Goal: Task Accomplishment & Management: Complete application form

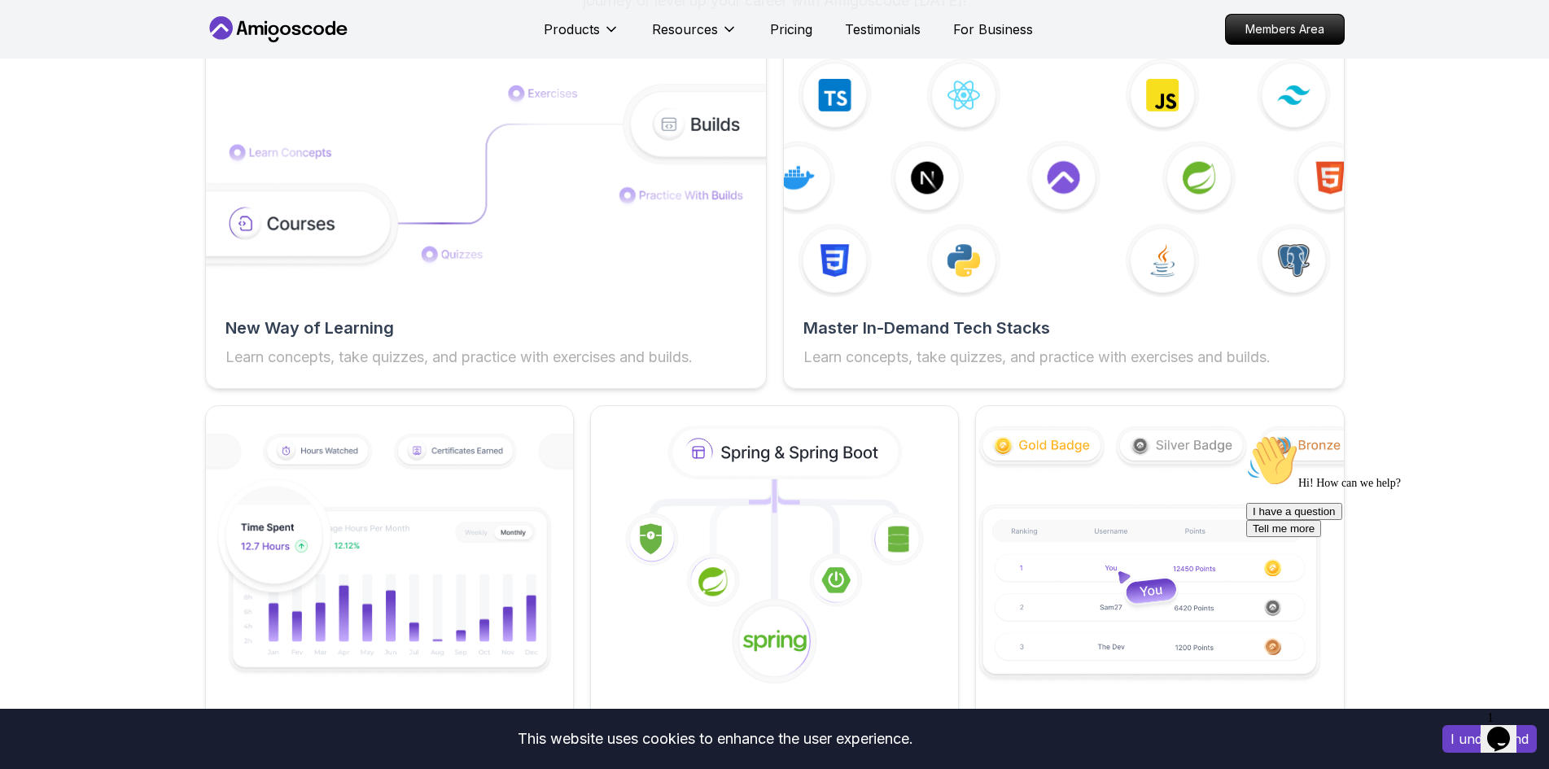
scroll to position [2686, 0]
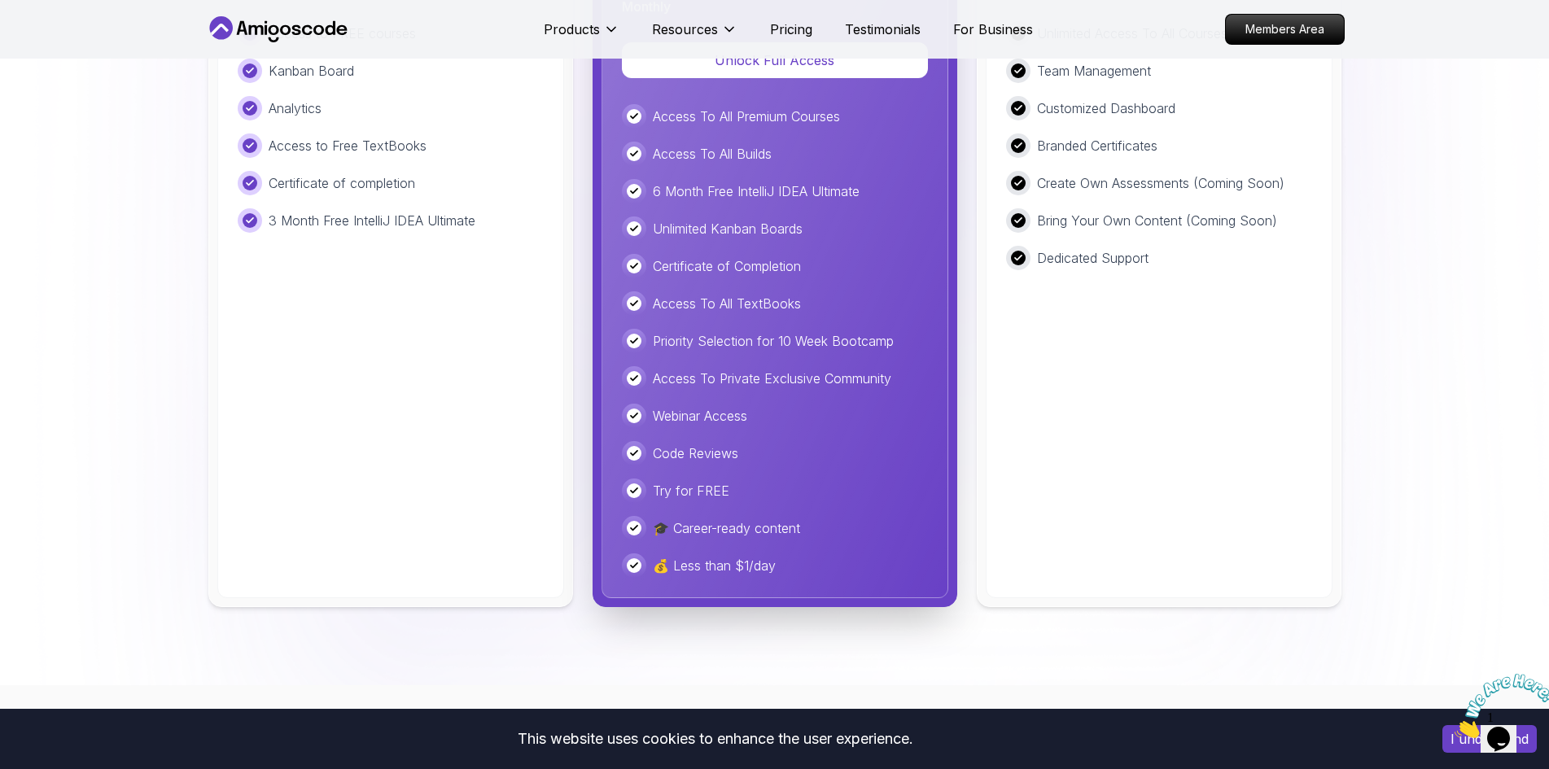
scroll to position [3662, 0]
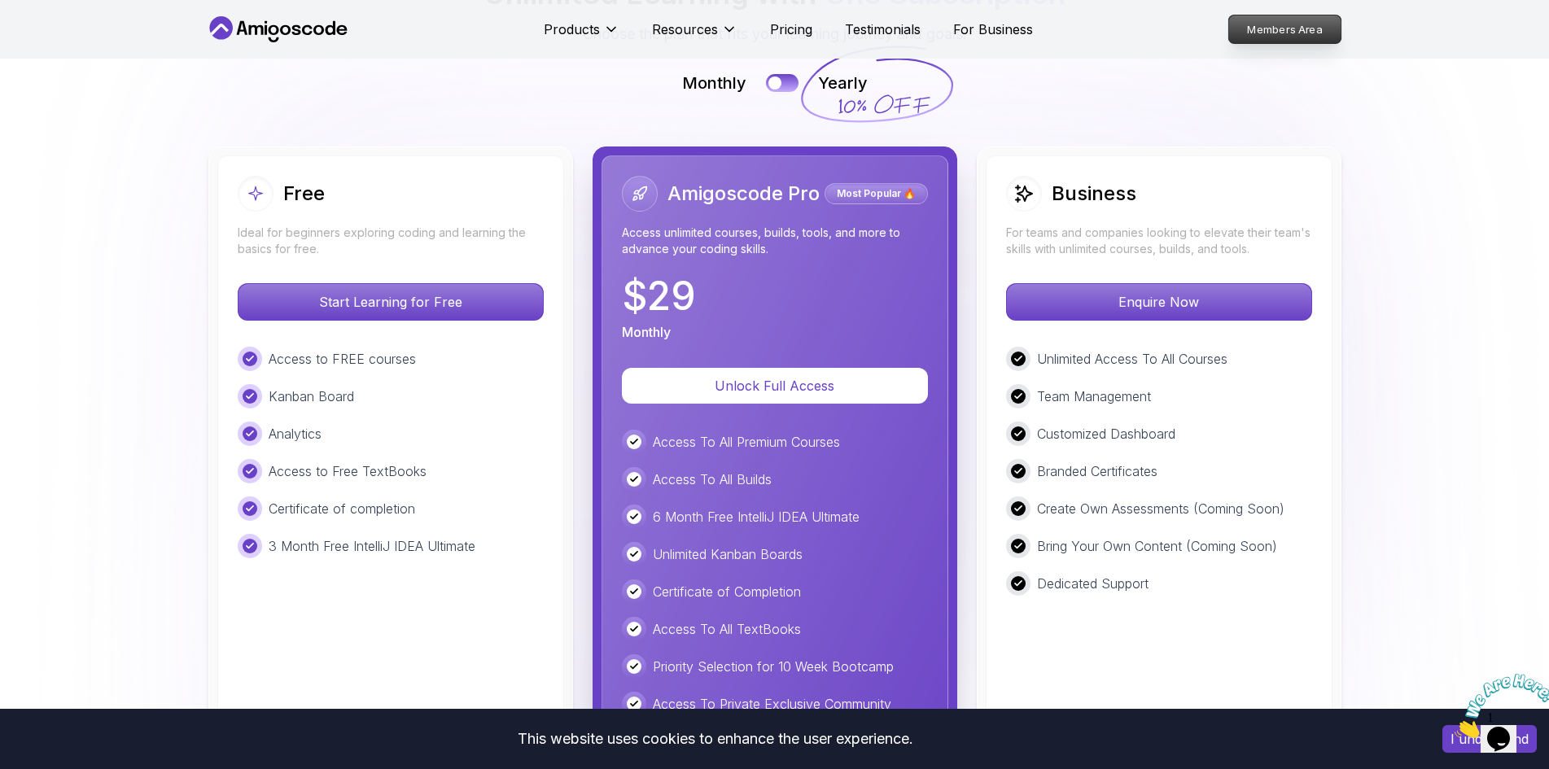
click at [1266, 31] on p "Members Area" at bounding box center [1284, 29] width 112 height 28
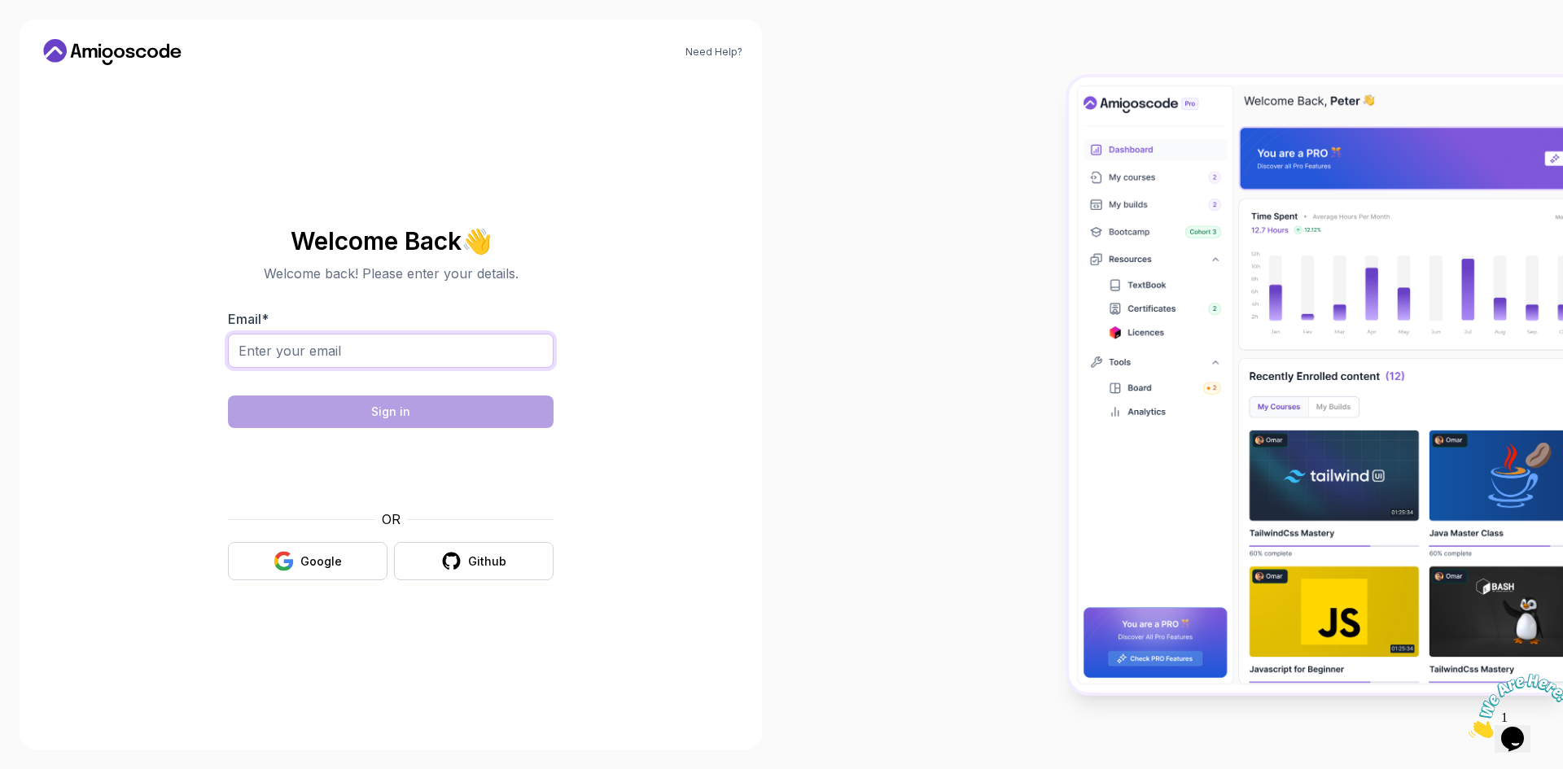
click at [327, 346] on input "Email *" at bounding box center [391, 351] width 326 height 34
click at [181, 433] on section "Welcome Back 👋 Welcome back! Please enter your details. Email * Sign in OR Goog…" at bounding box center [390, 404] width 547 height 385
click at [317, 549] on button "Google" at bounding box center [308, 561] width 160 height 38
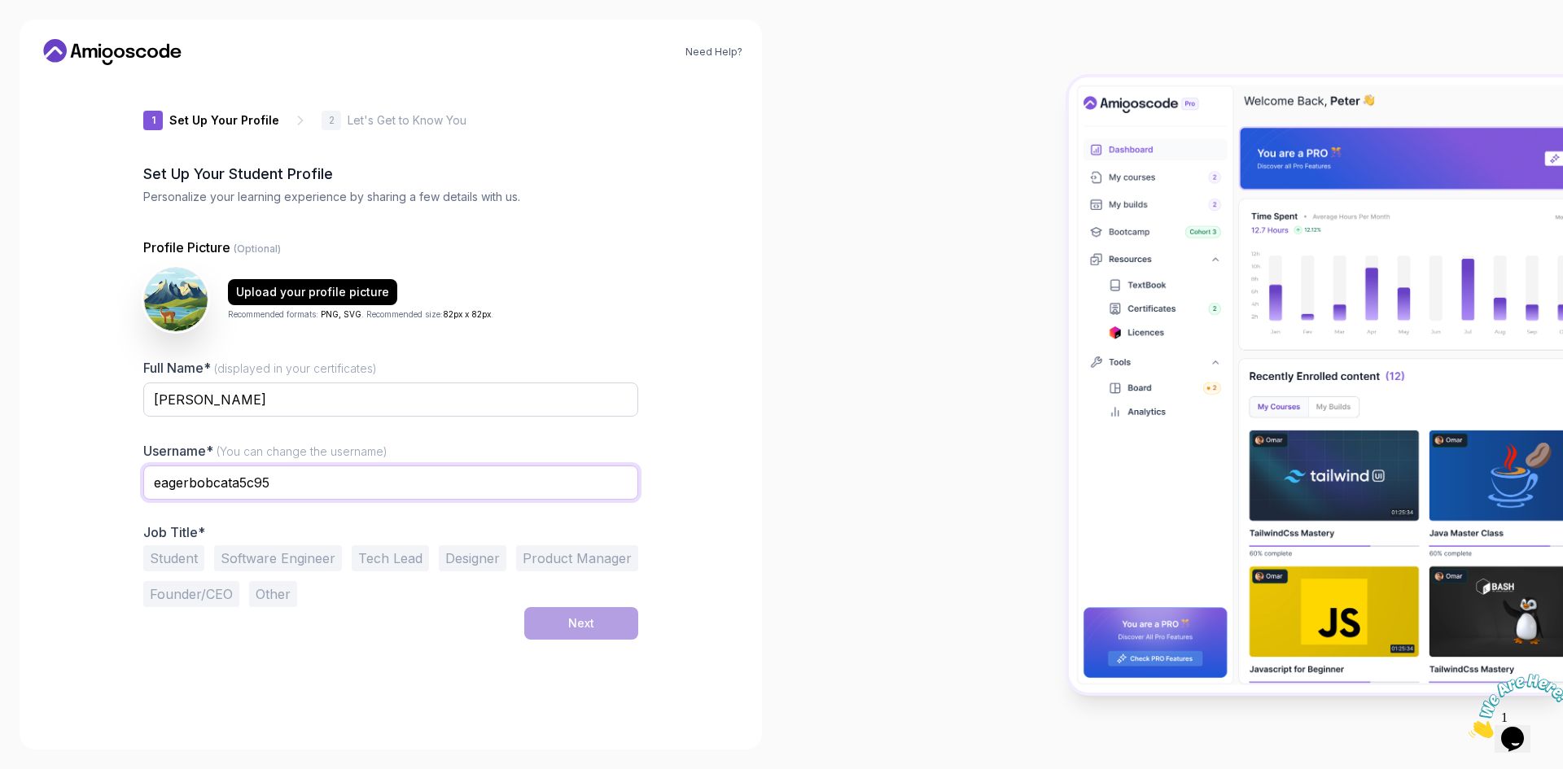
drag, startPoint x: 288, startPoint y: 481, endPoint x: 71, endPoint y: 475, distance: 217.4
click at [71, 475] on div "Need Help? 1 Set Up Your Profile 1 Set Up Your Profile 2 Let's Get to Know You …" at bounding box center [391, 385] width 742 height 730
type input "dhaniemubarak"
click at [715, 374] on div "Need Help? 1 Set Up Your Profile 1 Set Up Your Profile 2 Let's Get to Know You …" at bounding box center [391, 385] width 742 height 730
click at [383, 395] on input "Mochamad Ramdhanie Mubarak" at bounding box center [390, 400] width 495 height 34
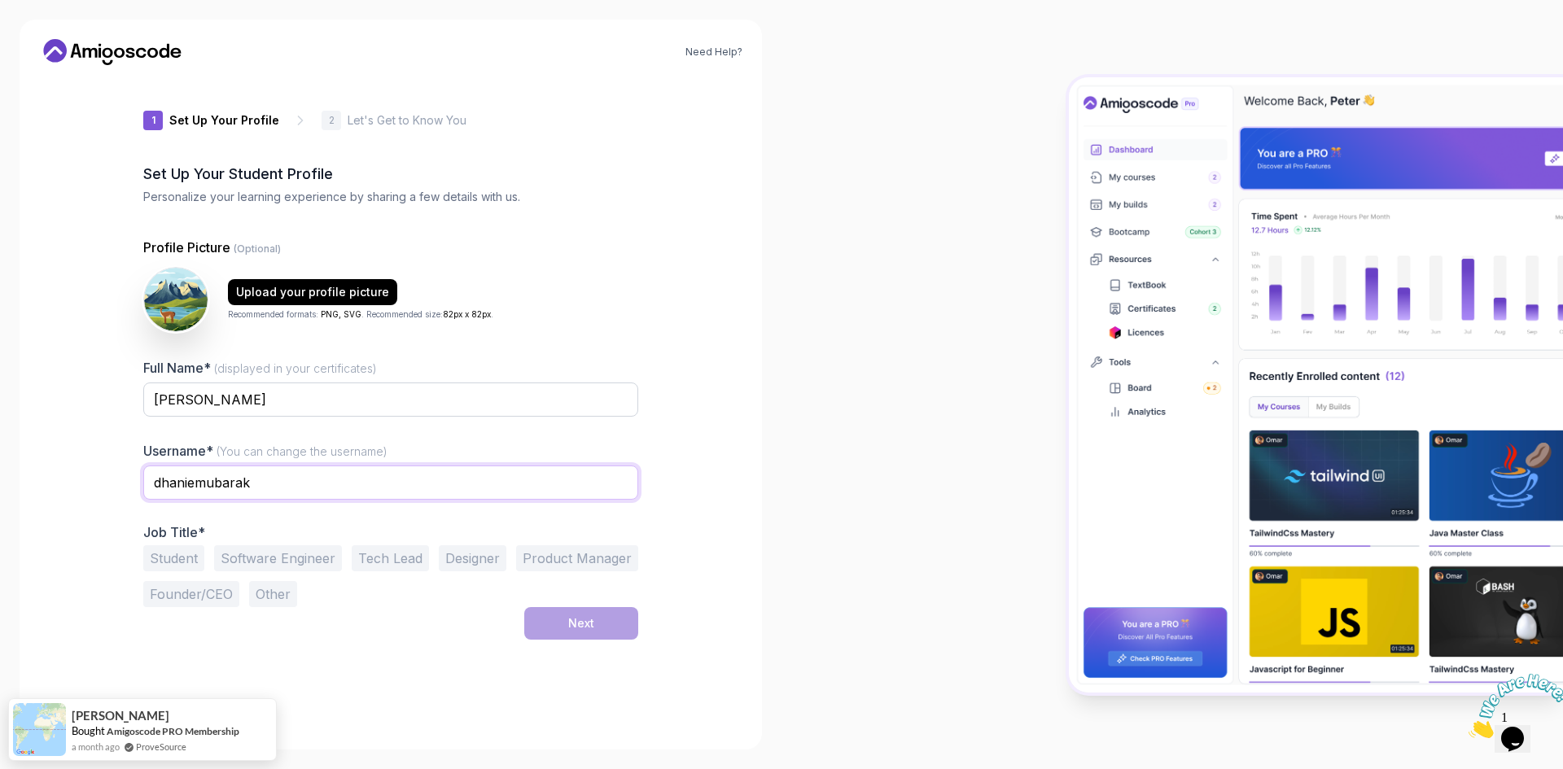
click at [382, 478] on input "dhaniemubarak" at bounding box center [390, 483] width 495 height 34
click at [785, 481] on div at bounding box center [1171, 384] width 781 height 769
click at [251, 558] on button "Software Engineer" at bounding box center [278, 558] width 128 height 26
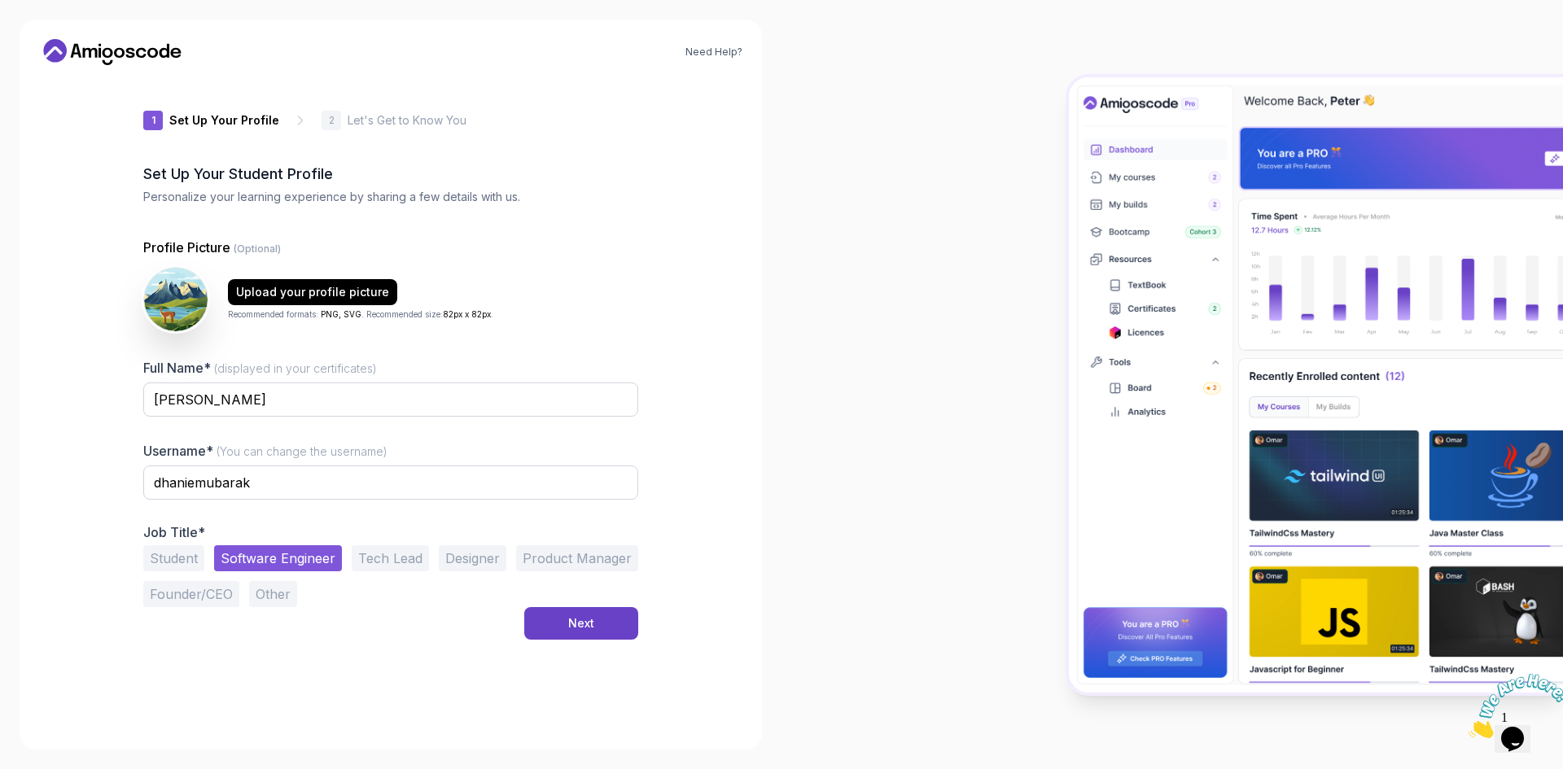
click at [386, 557] on button "Tech Lead" at bounding box center [390, 558] width 77 height 26
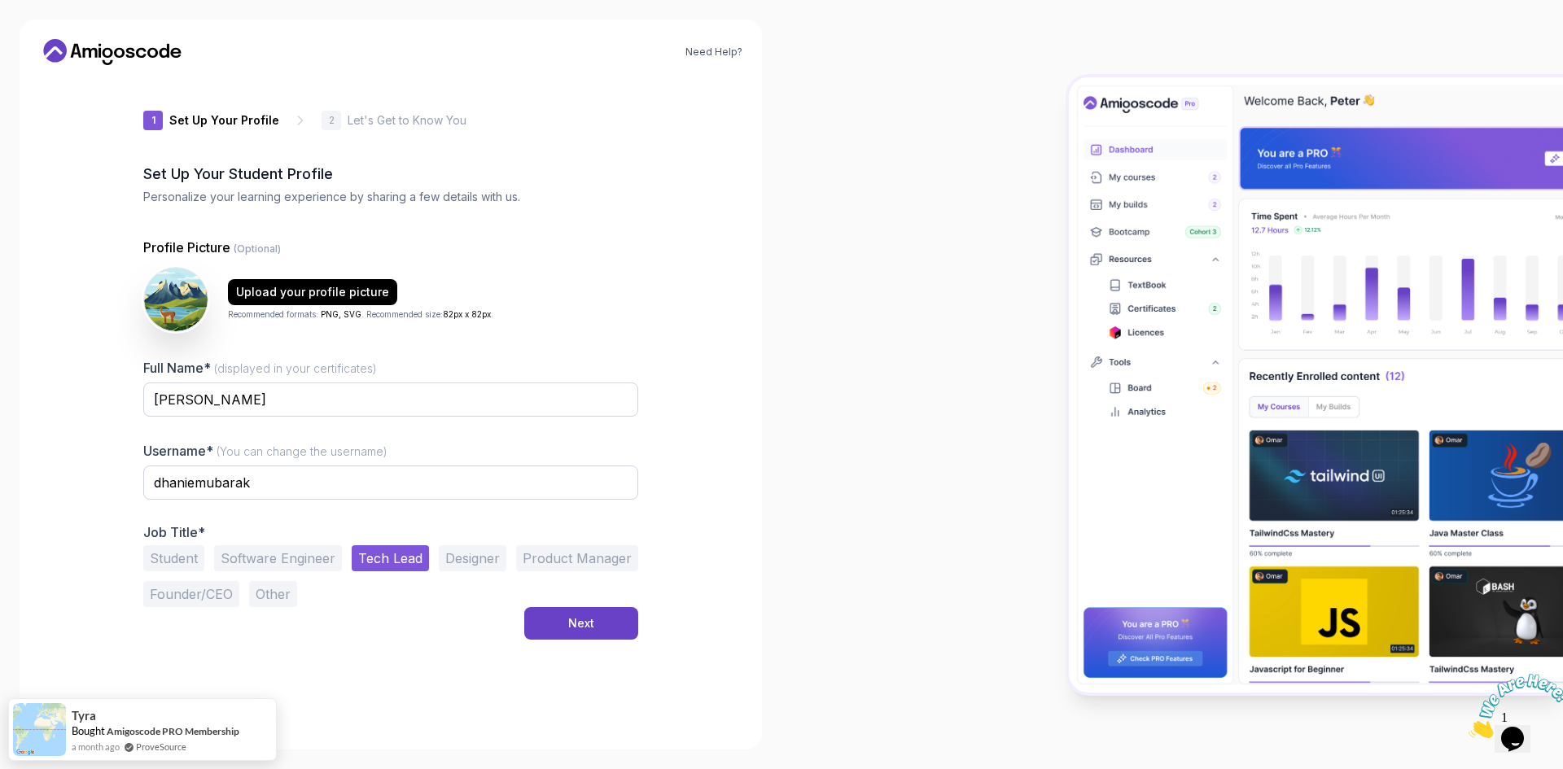
click at [296, 558] on button "Software Engineer" at bounding box center [278, 558] width 128 height 26
click at [594, 622] on button "Next" at bounding box center [581, 623] width 114 height 33
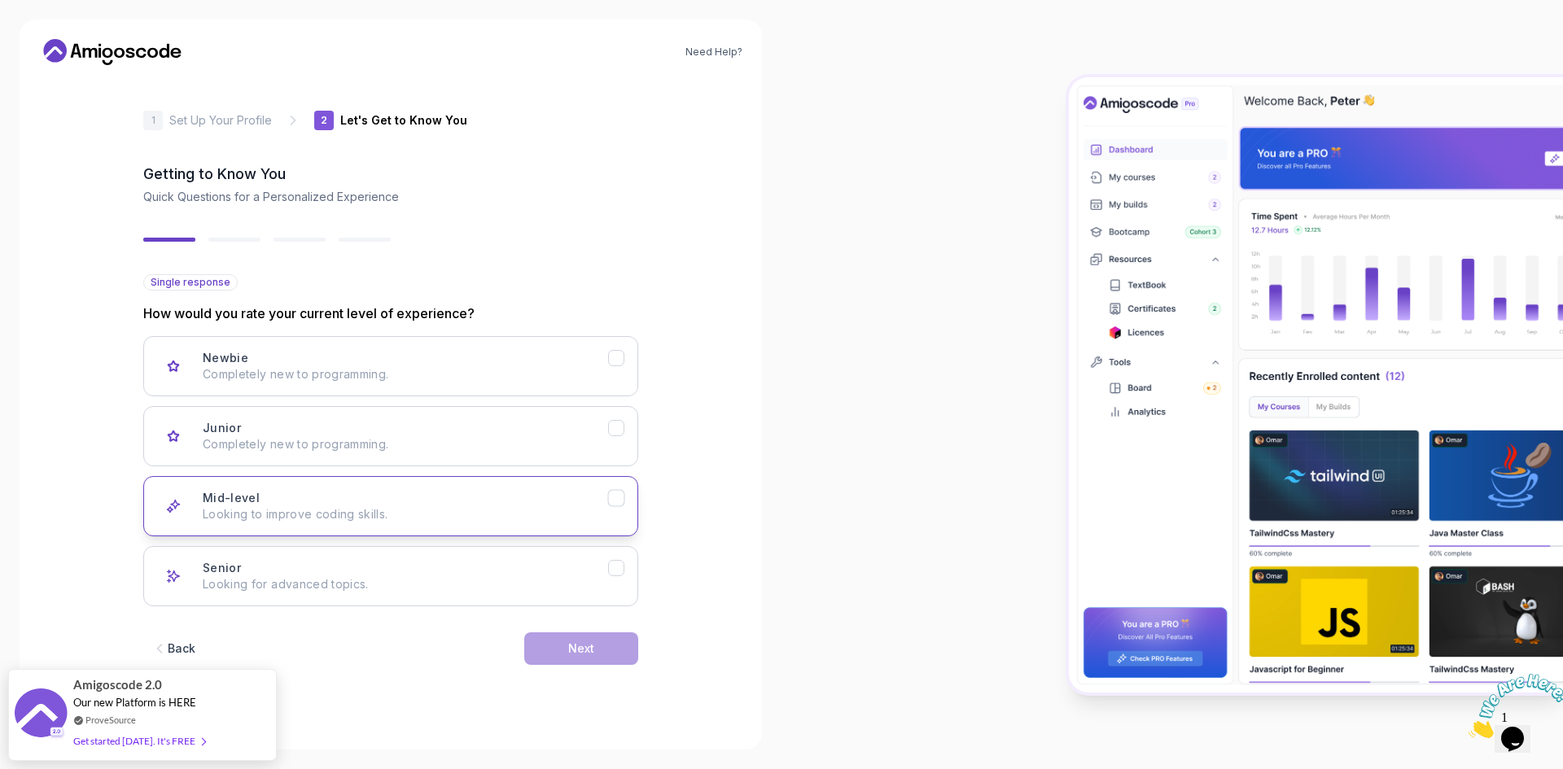
click at [433, 514] on p "Looking to improve coding skills." at bounding box center [405, 514] width 405 height 16
click at [368, 573] on div "Senior Looking for advanced topics." at bounding box center [405, 576] width 405 height 33
click at [575, 636] on button "Next" at bounding box center [581, 648] width 114 height 33
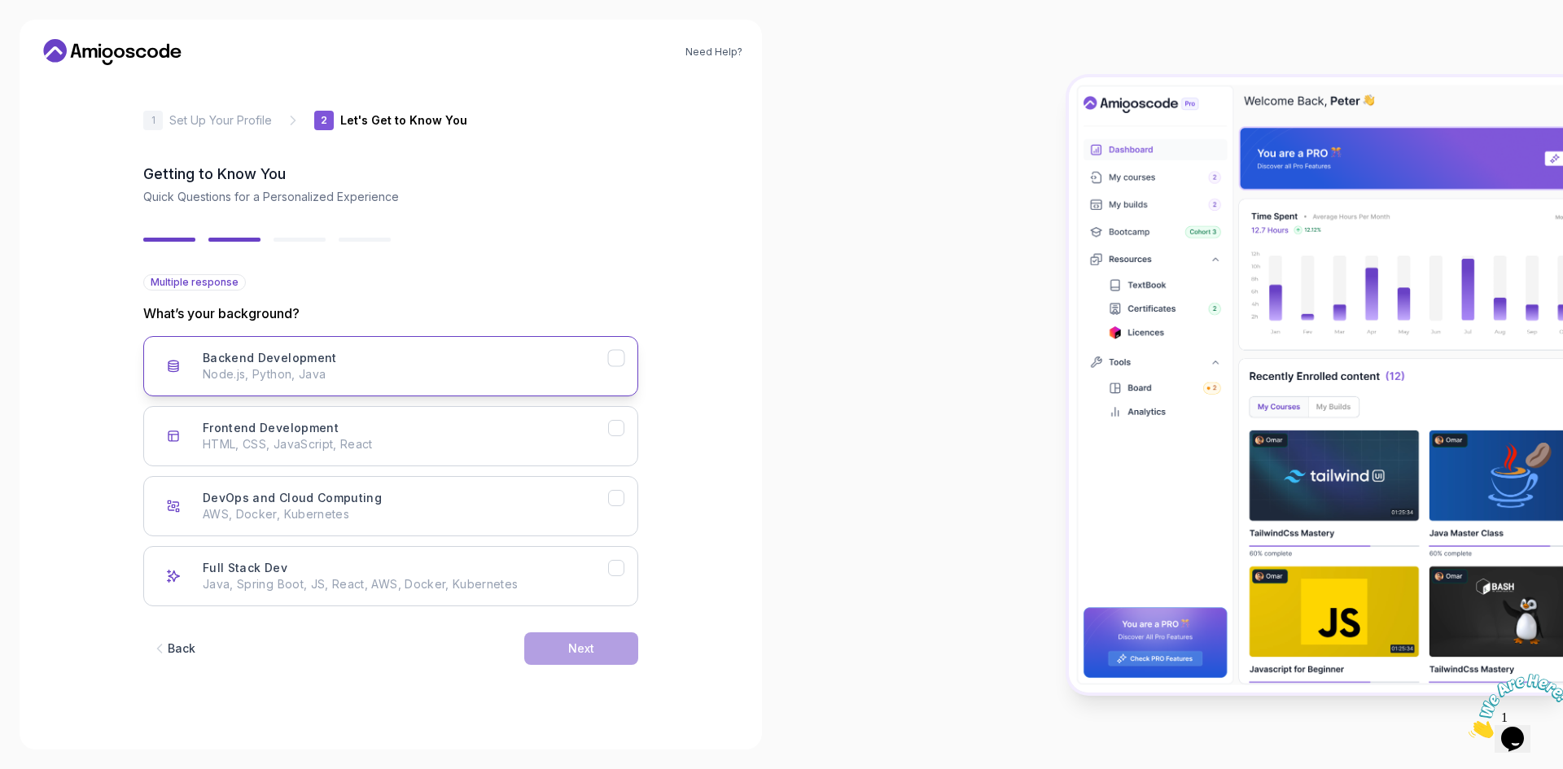
click at [431, 369] on p "Node.js, Python, Java" at bounding box center [405, 374] width 405 height 16
click at [570, 566] on div "Full Stack Dev Java, Spring Boot, JS, React, AWS, Docker, Kubernetes" at bounding box center [405, 576] width 405 height 33
click at [593, 645] on div "Next" at bounding box center [581, 649] width 26 height 16
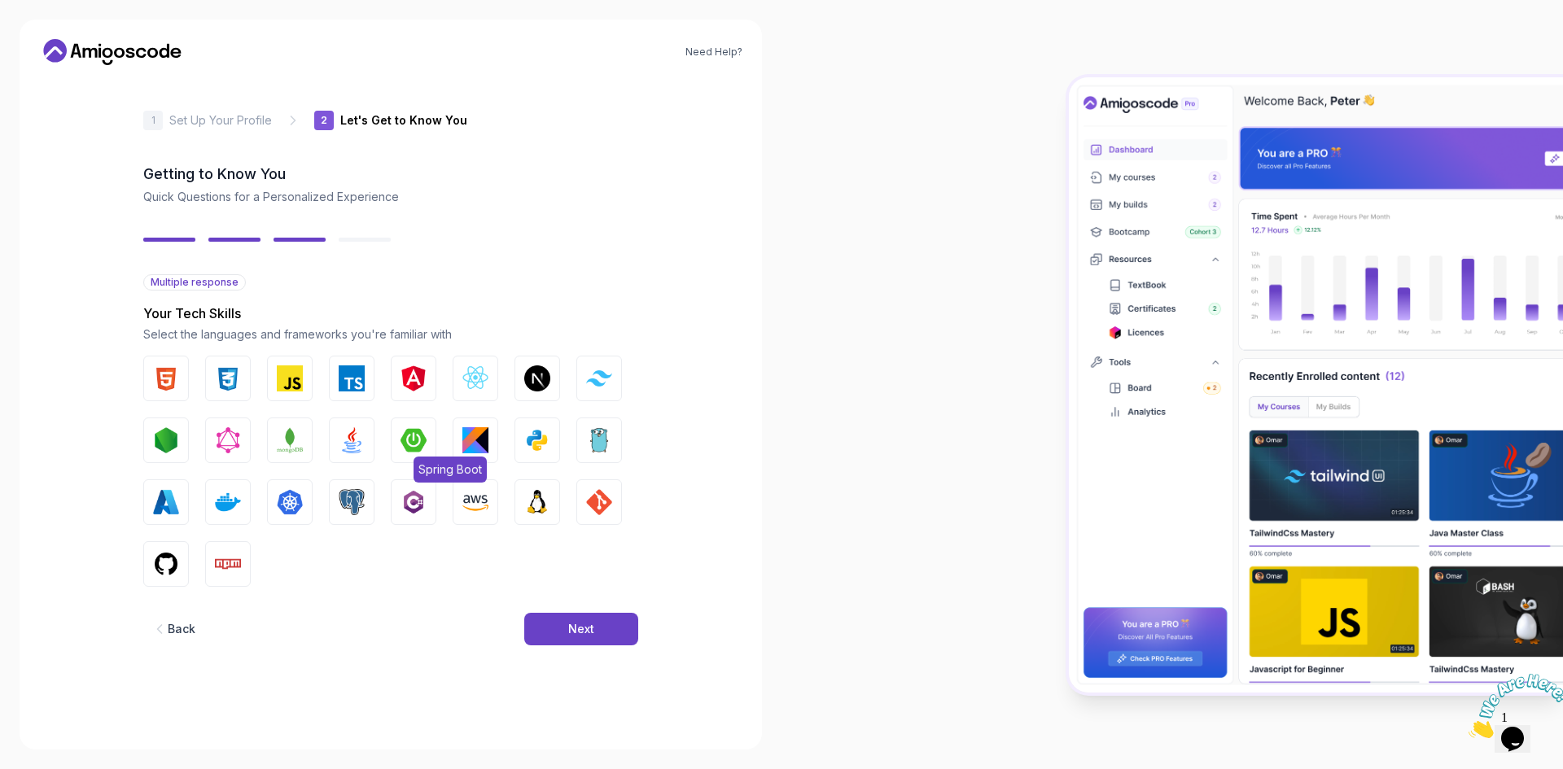
click at [411, 444] on img "button" at bounding box center [413, 440] width 26 height 26
click at [345, 511] on img "button" at bounding box center [352, 502] width 26 height 26
click at [293, 511] on img "button" at bounding box center [290, 502] width 26 height 26
click at [242, 510] on button "Docker" at bounding box center [228, 502] width 46 height 46
click at [592, 506] on img "button" at bounding box center [599, 502] width 26 height 26
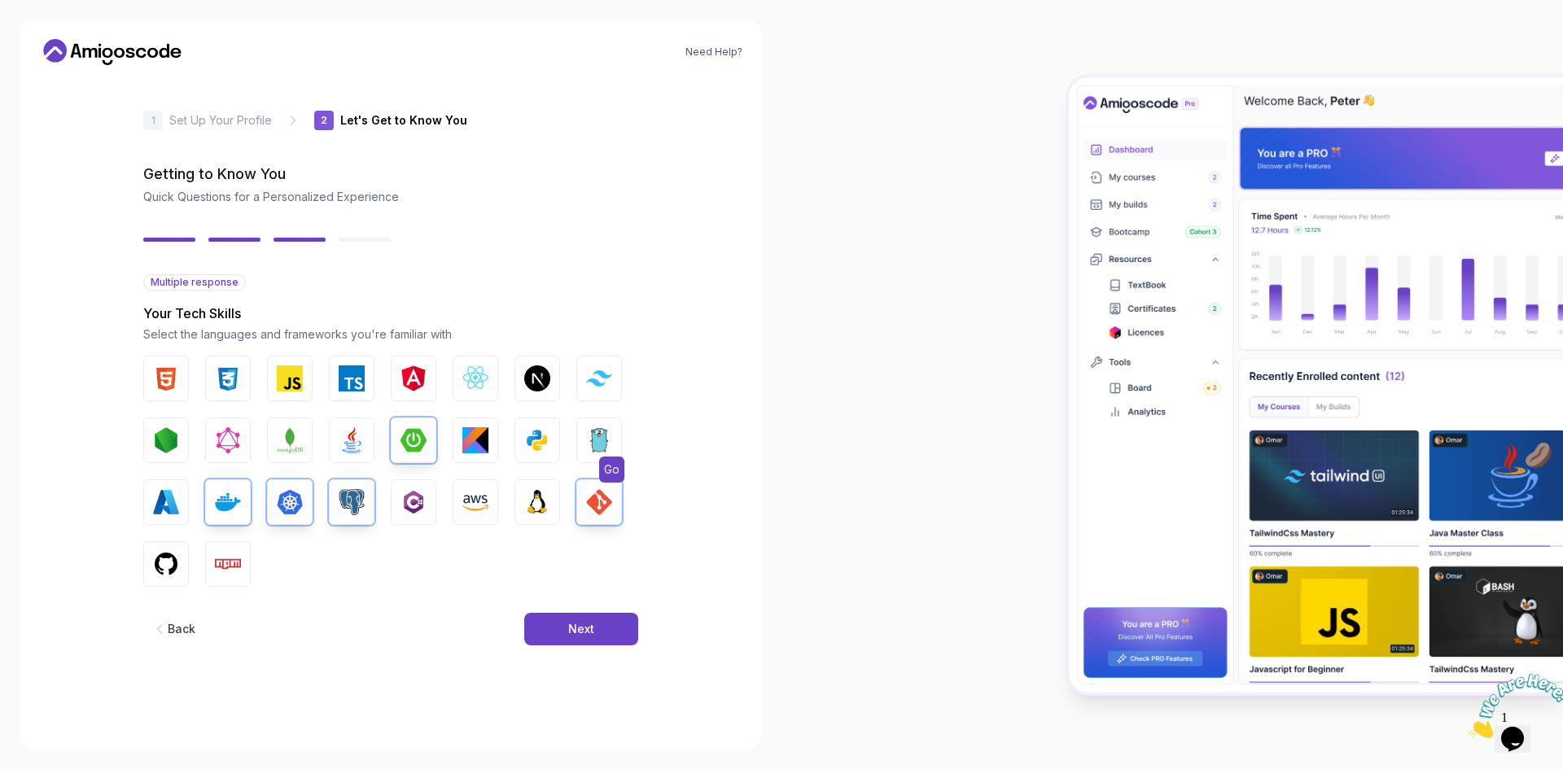
click at [601, 434] on img "button" at bounding box center [599, 440] width 26 height 26
click at [488, 436] on img "button" at bounding box center [475, 440] width 26 height 26
click at [352, 427] on img "button" at bounding box center [352, 440] width 26 height 26
click at [292, 432] on img "button" at bounding box center [290, 440] width 26 height 26
click at [181, 563] on button "GitHub" at bounding box center [166, 564] width 46 height 46
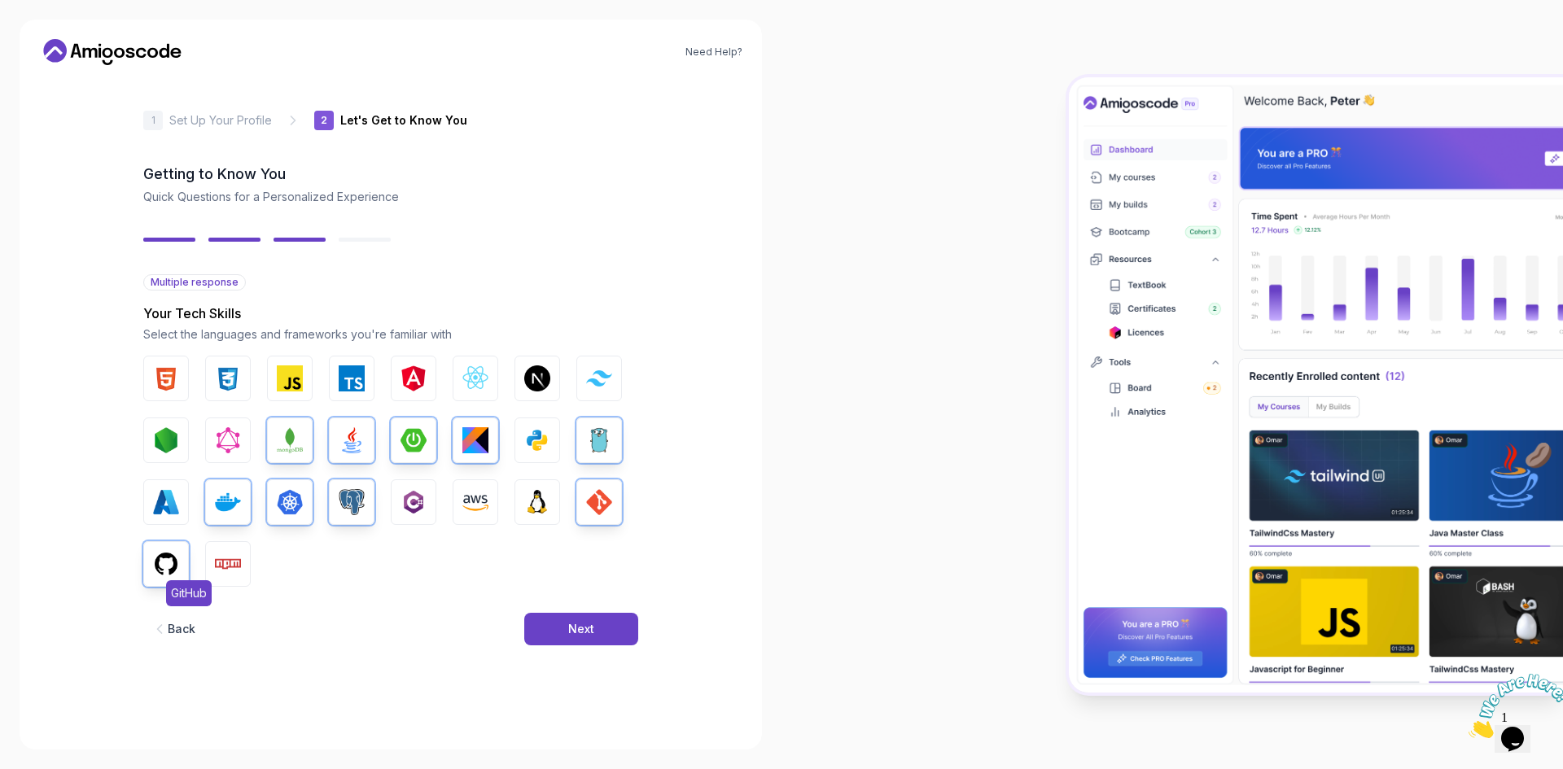
click at [160, 562] on img "button" at bounding box center [166, 564] width 26 height 26
click at [594, 627] on button "Next" at bounding box center [581, 629] width 114 height 33
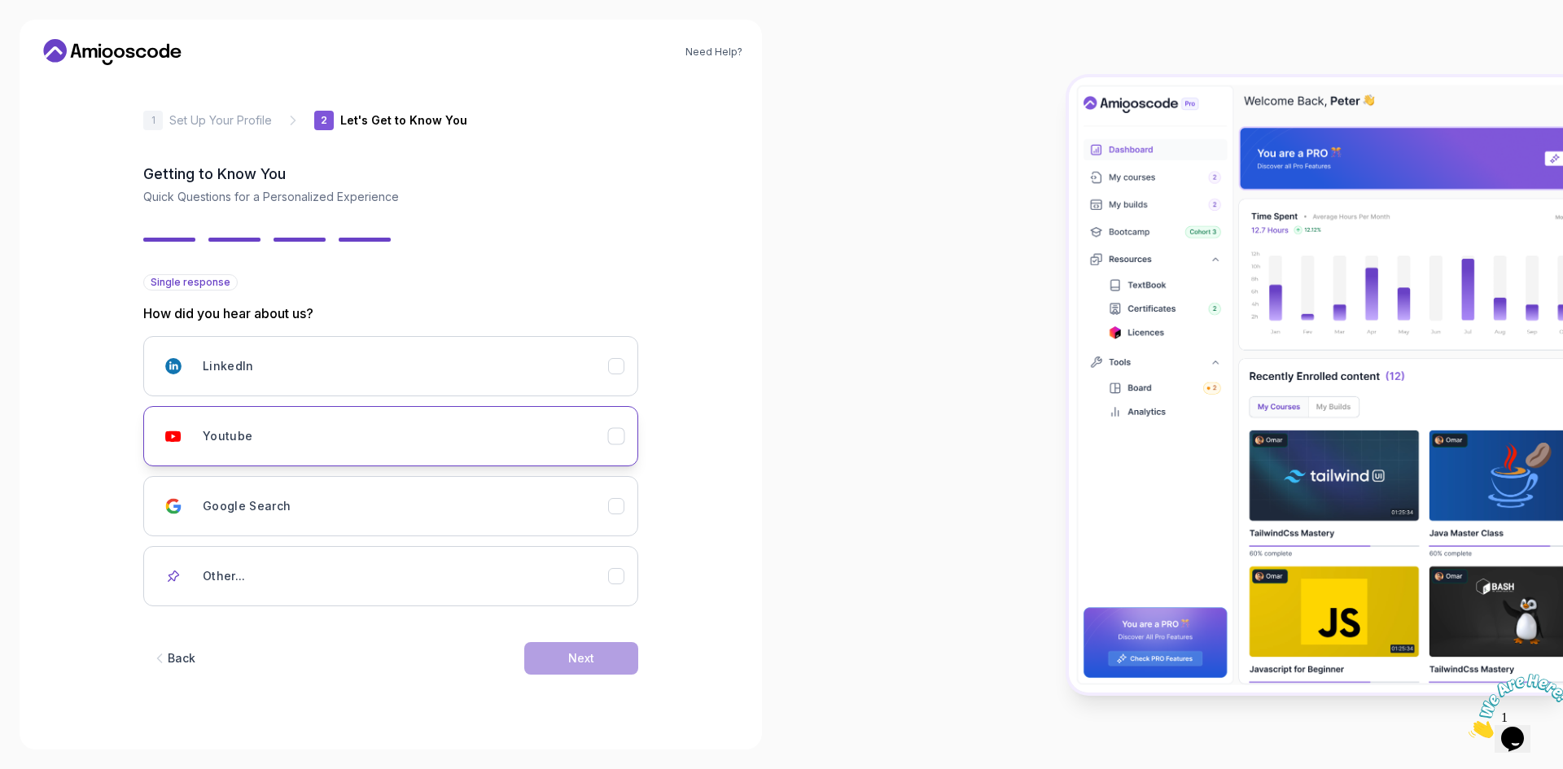
click at [575, 447] on div "Youtube" at bounding box center [405, 436] width 405 height 33
click at [589, 659] on div "Next" at bounding box center [581, 658] width 26 height 16
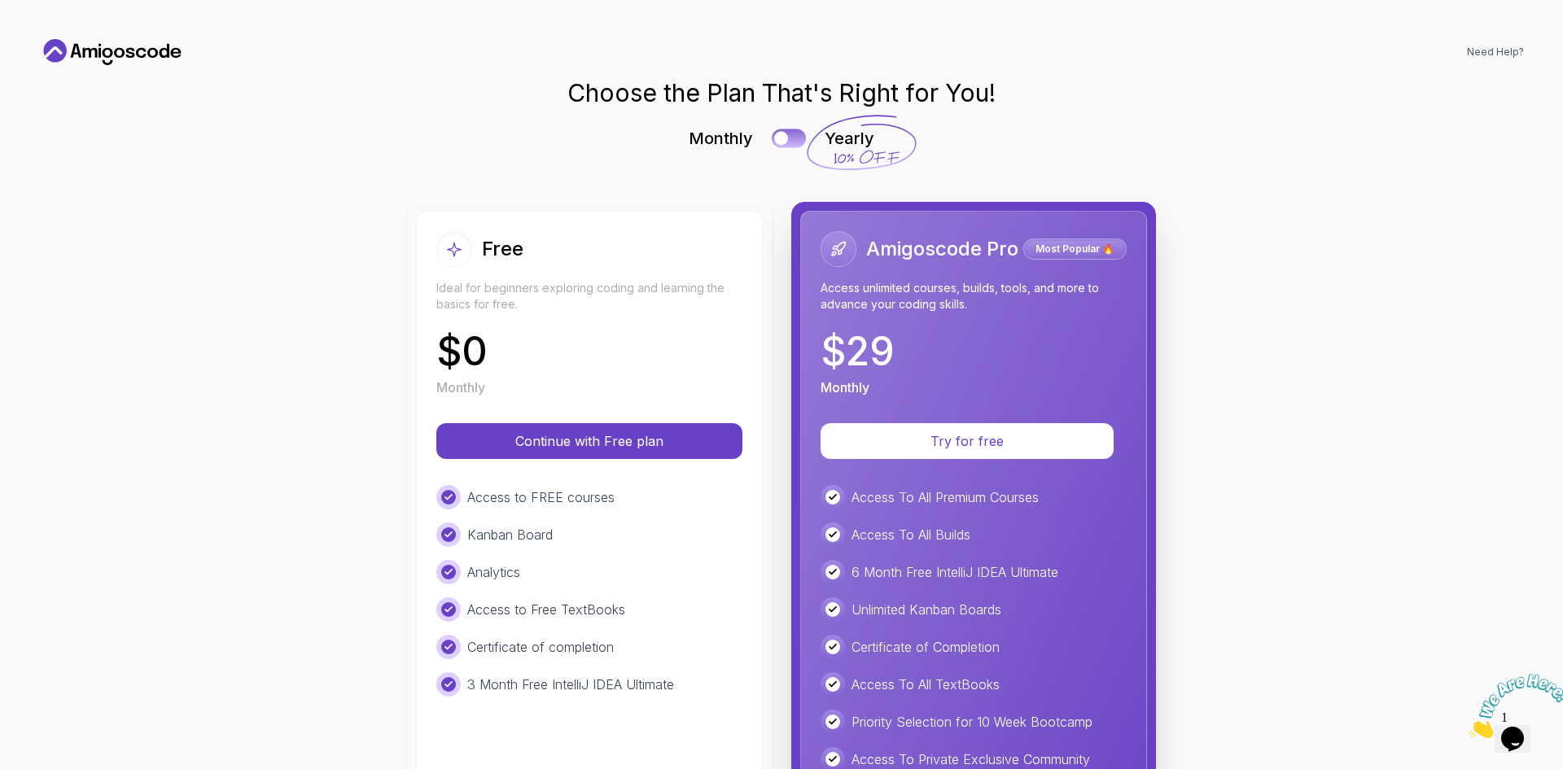
click at [785, 141] on button at bounding box center [789, 138] width 34 height 19
click at [789, 141] on div at bounding box center [796, 139] width 14 height 14
click at [785, 141] on button at bounding box center [789, 138] width 34 height 19
click at [789, 141] on div at bounding box center [796, 139] width 14 height 14
click at [785, 141] on button at bounding box center [789, 138] width 34 height 19
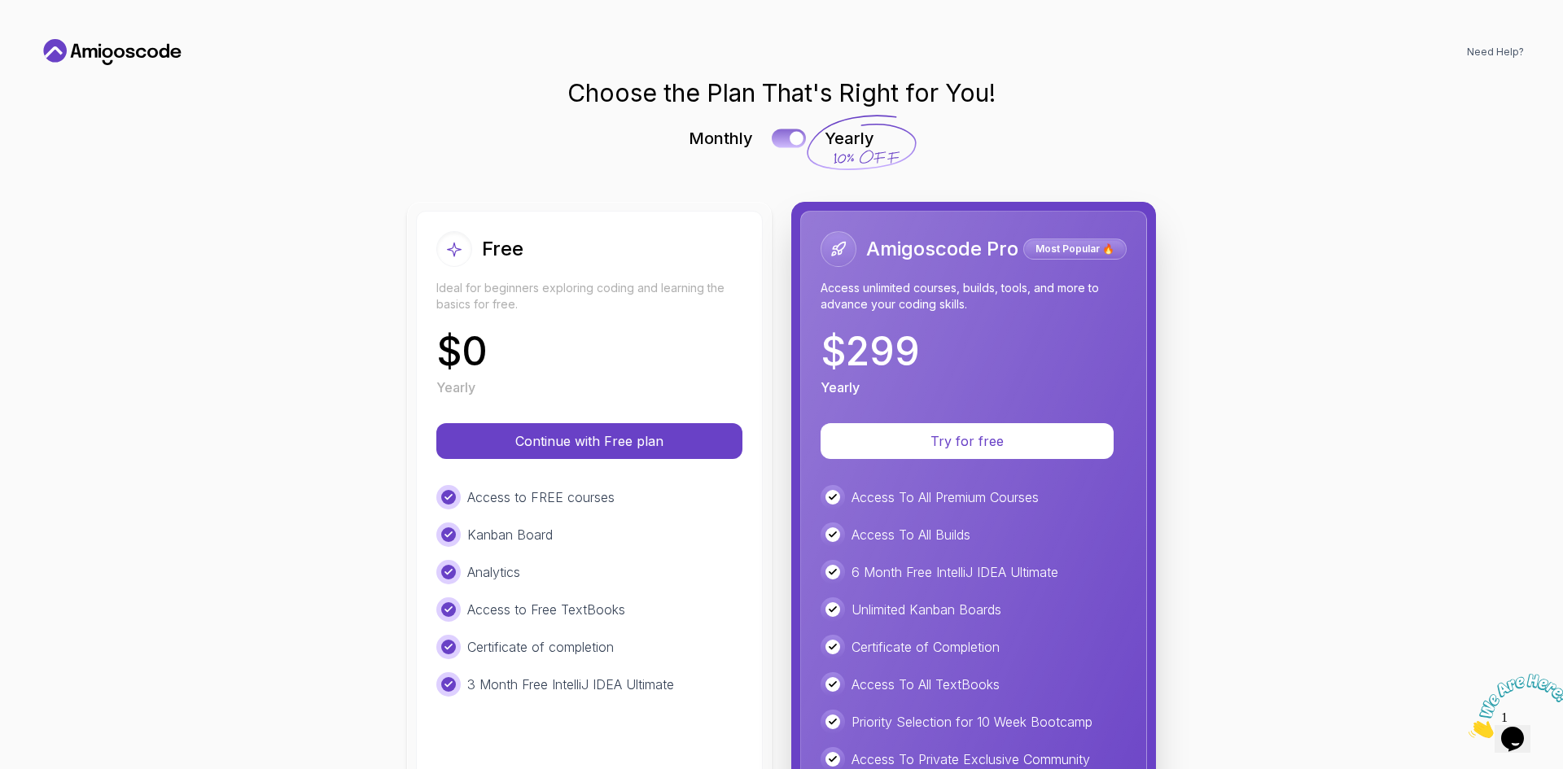
click at [789, 141] on div at bounding box center [796, 139] width 14 height 14
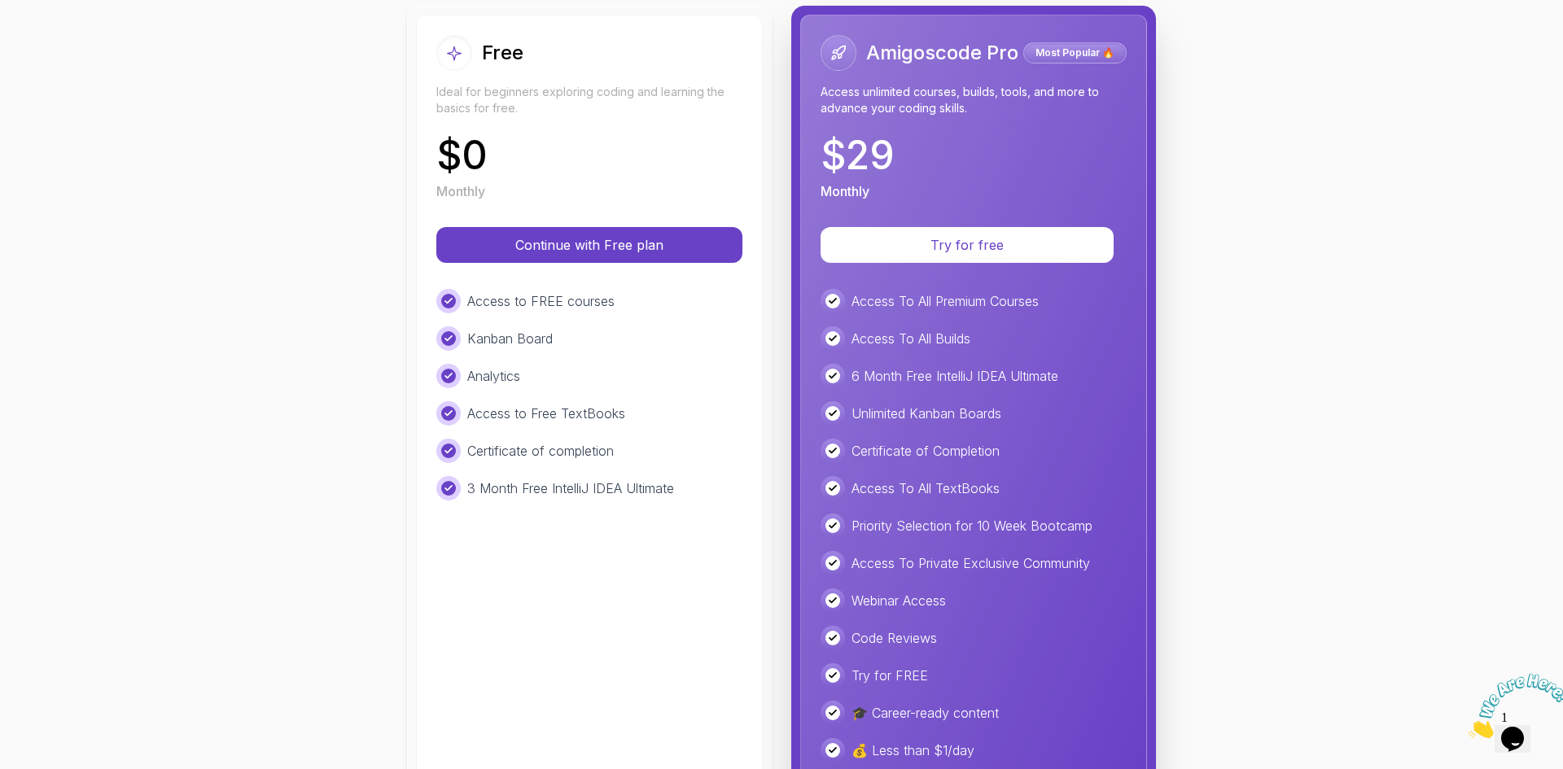
scroll to position [245, 0]
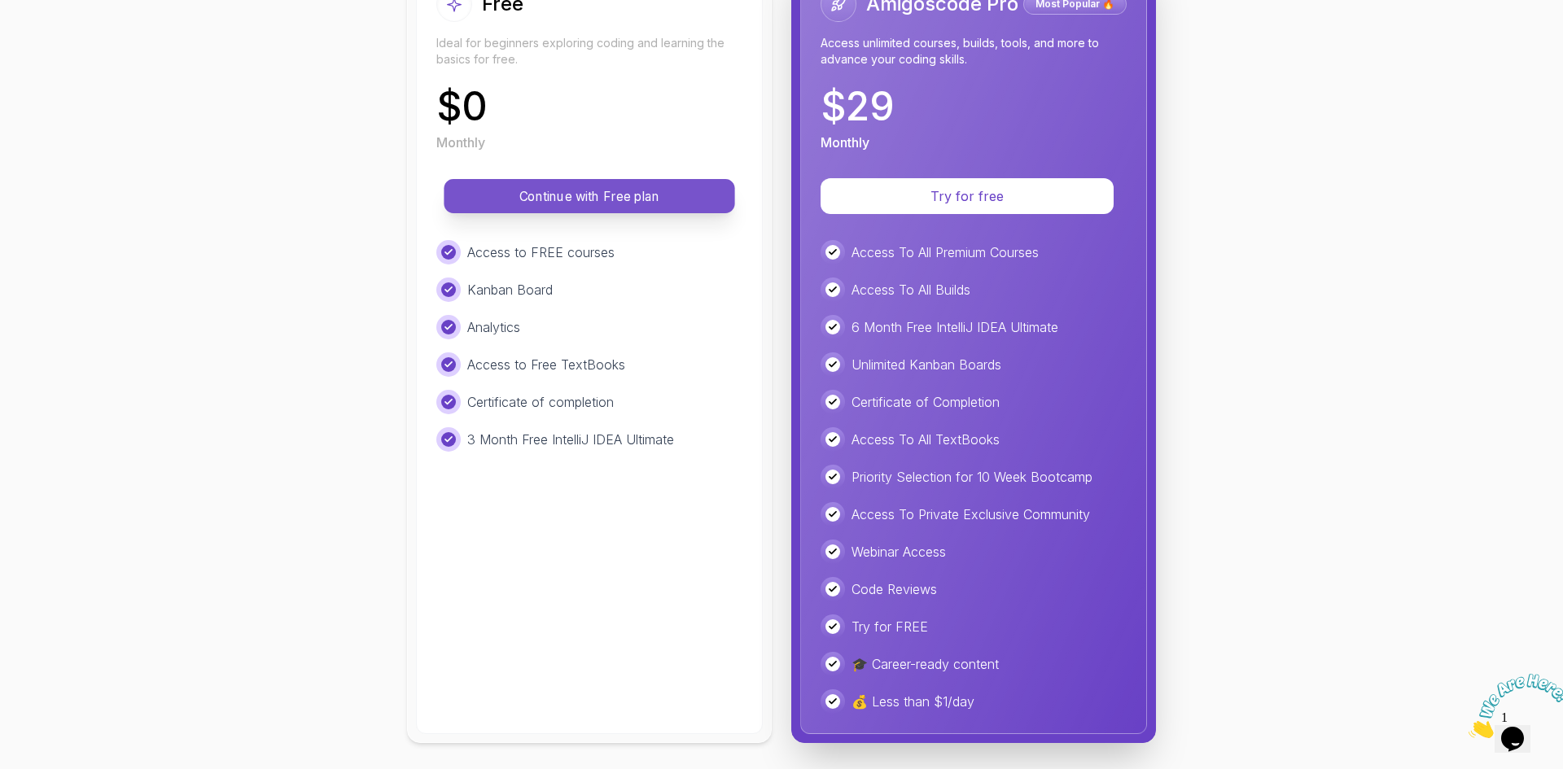
click at [589, 200] on p "Continue with Free plan" at bounding box center [589, 196] width 254 height 19
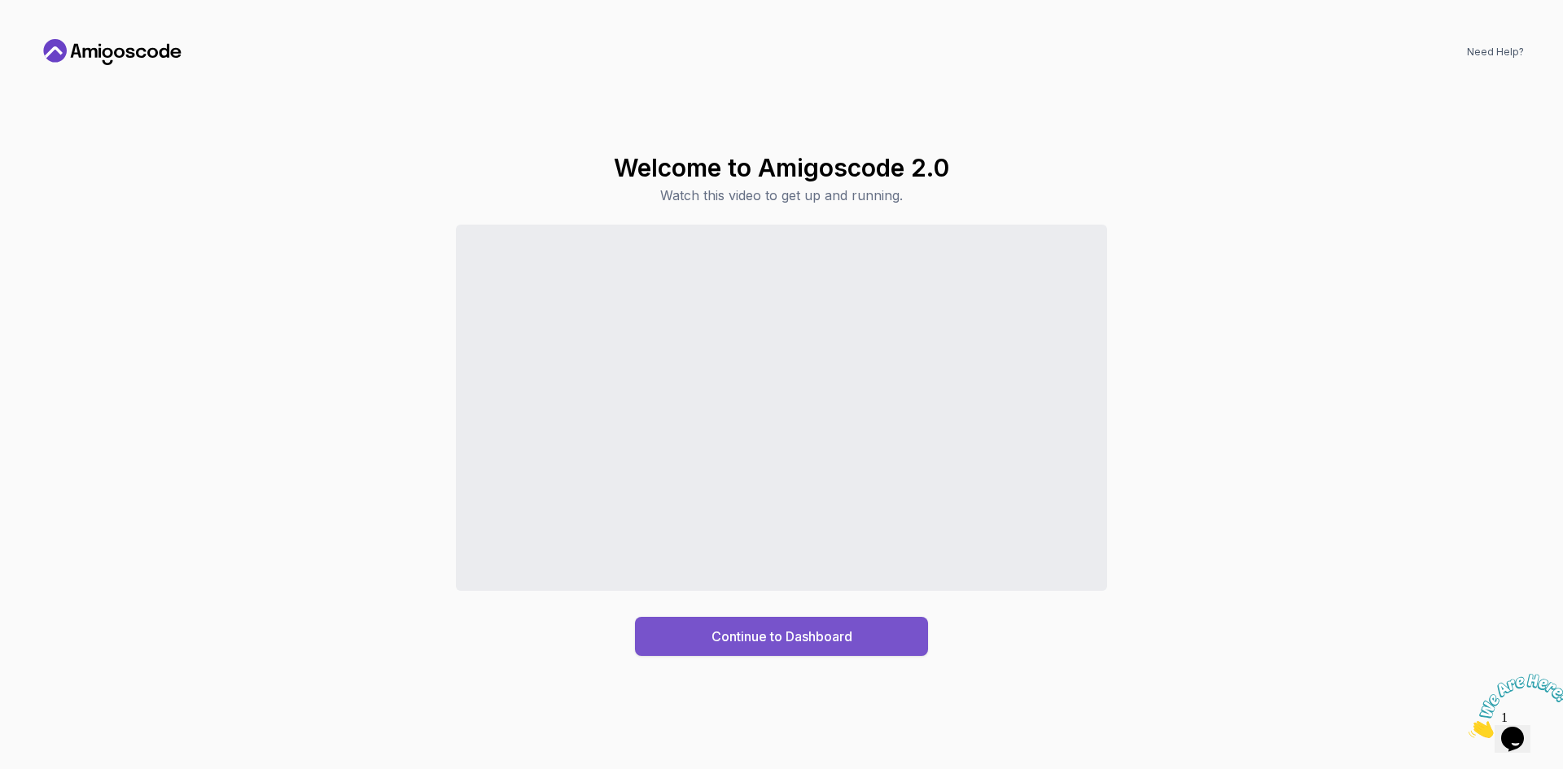
click at [841, 642] on div "Continue to Dashboard" at bounding box center [781, 637] width 141 height 20
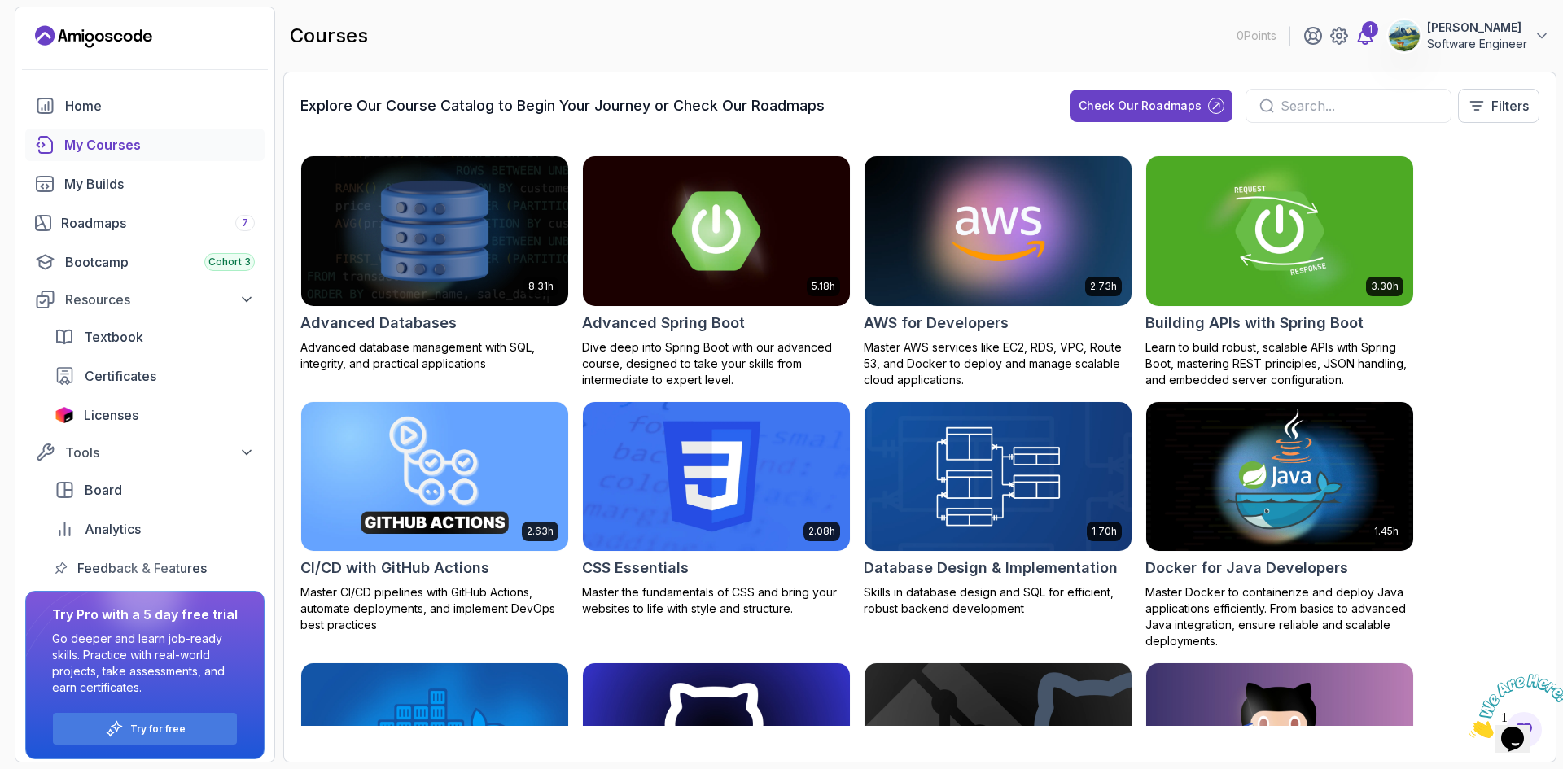
click at [1362, 35] on div "1" at bounding box center [1370, 29] width 16 height 16
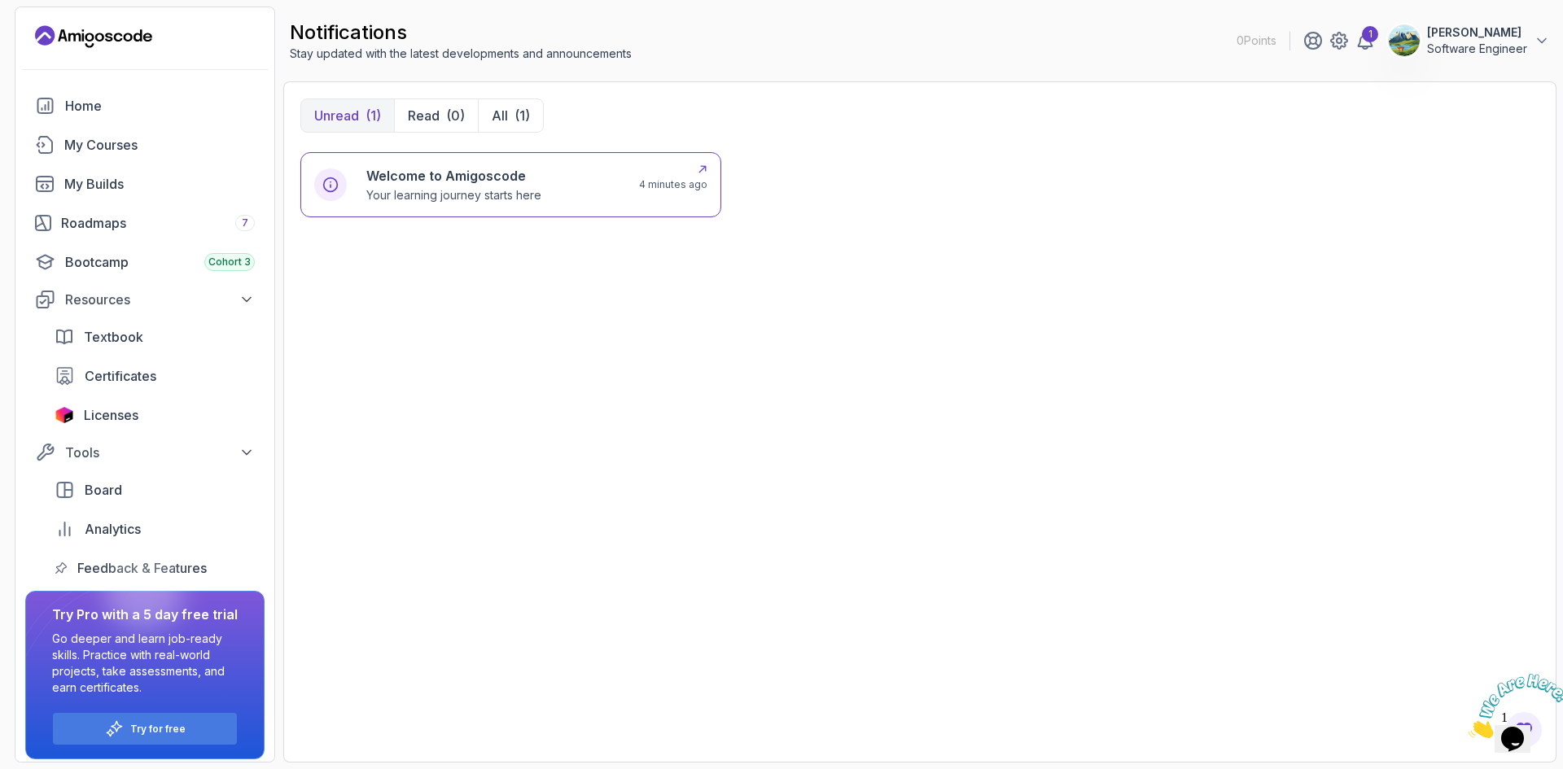
click at [463, 186] on div "Welcome to Amigoscode Your learning journey starts here" at bounding box center [453, 184] width 175 height 37
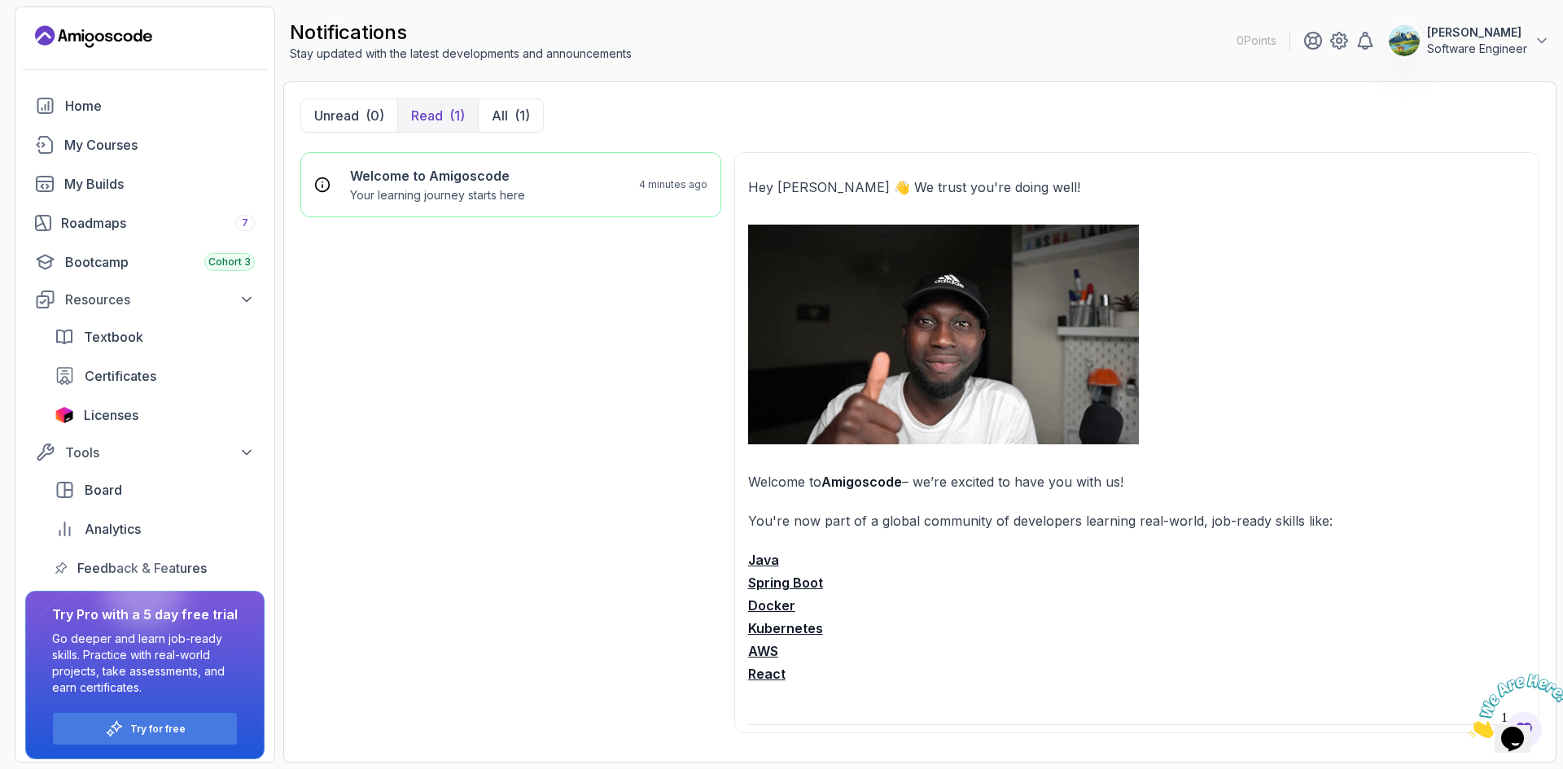
click at [773, 564] on strong "Java" at bounding box center [763, 560] width 31 height 16
click at [506, 120] on p "All" at bounding box center [500, 116] width 16 height 20
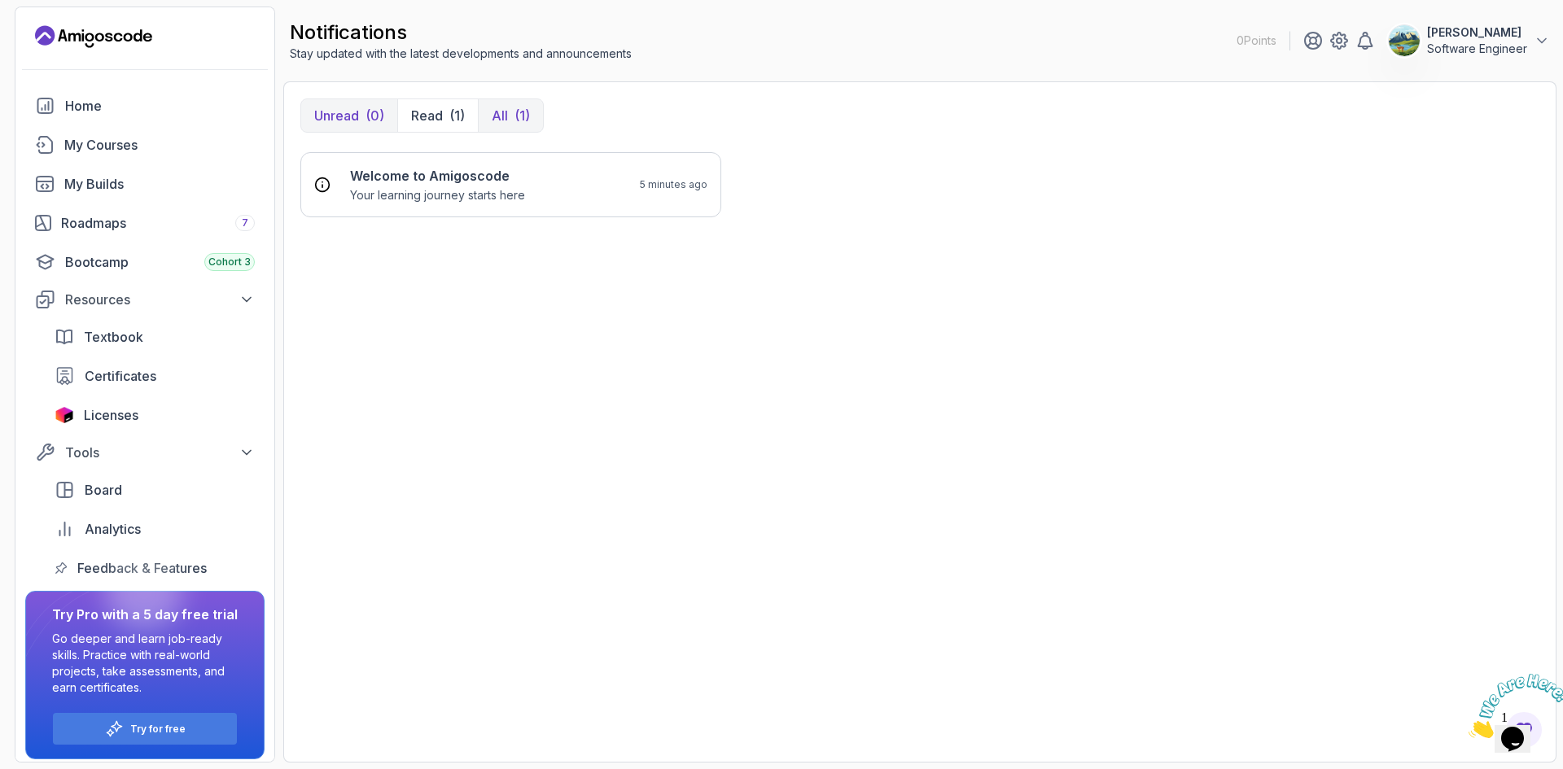
click at [368, 118] on div "(0)" at bounding box center [374, 116] width 19 height 20
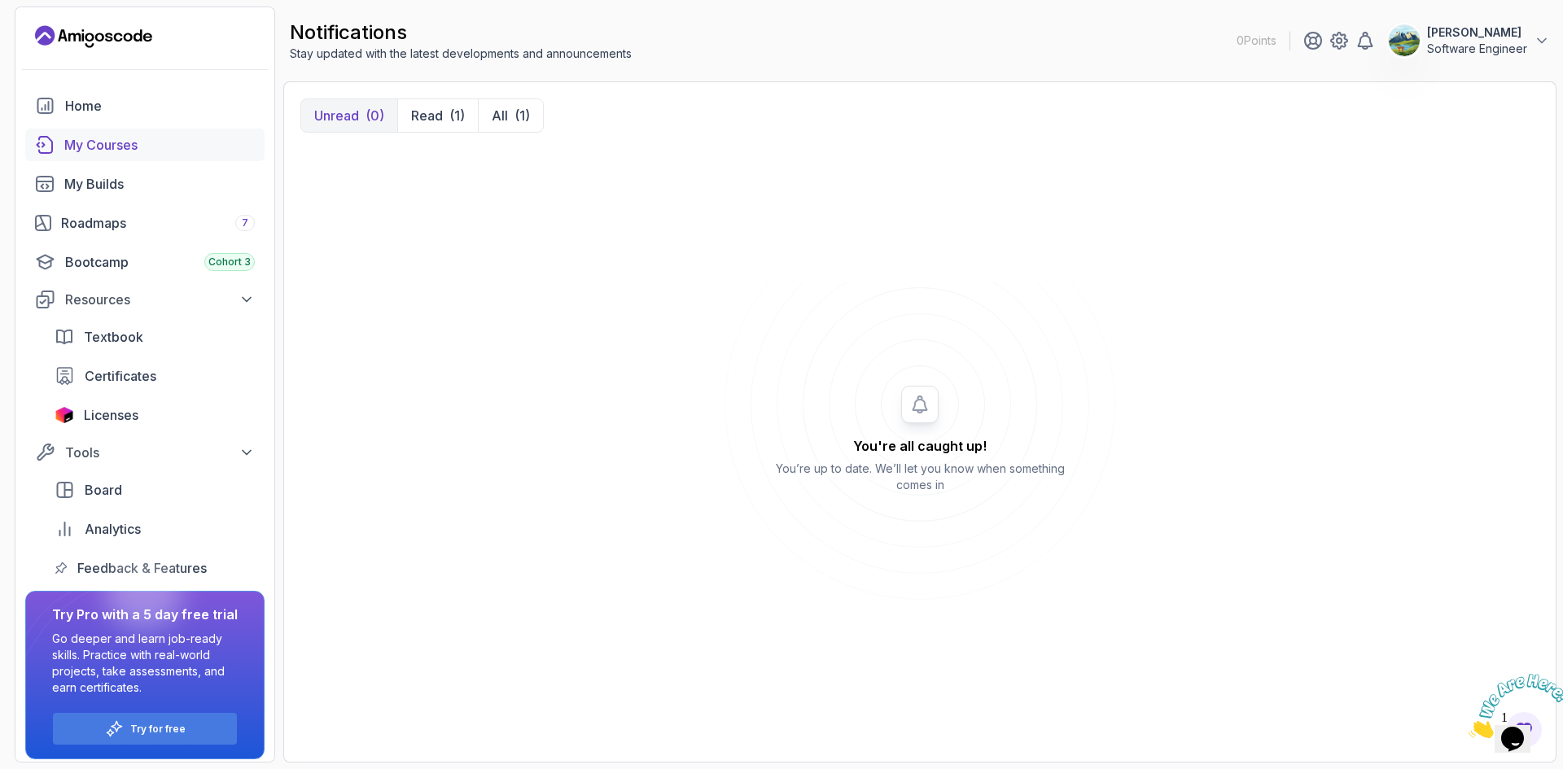
click at [113, 142] on div "My Courses" at bounding box center [159, 145] width 190 height 20
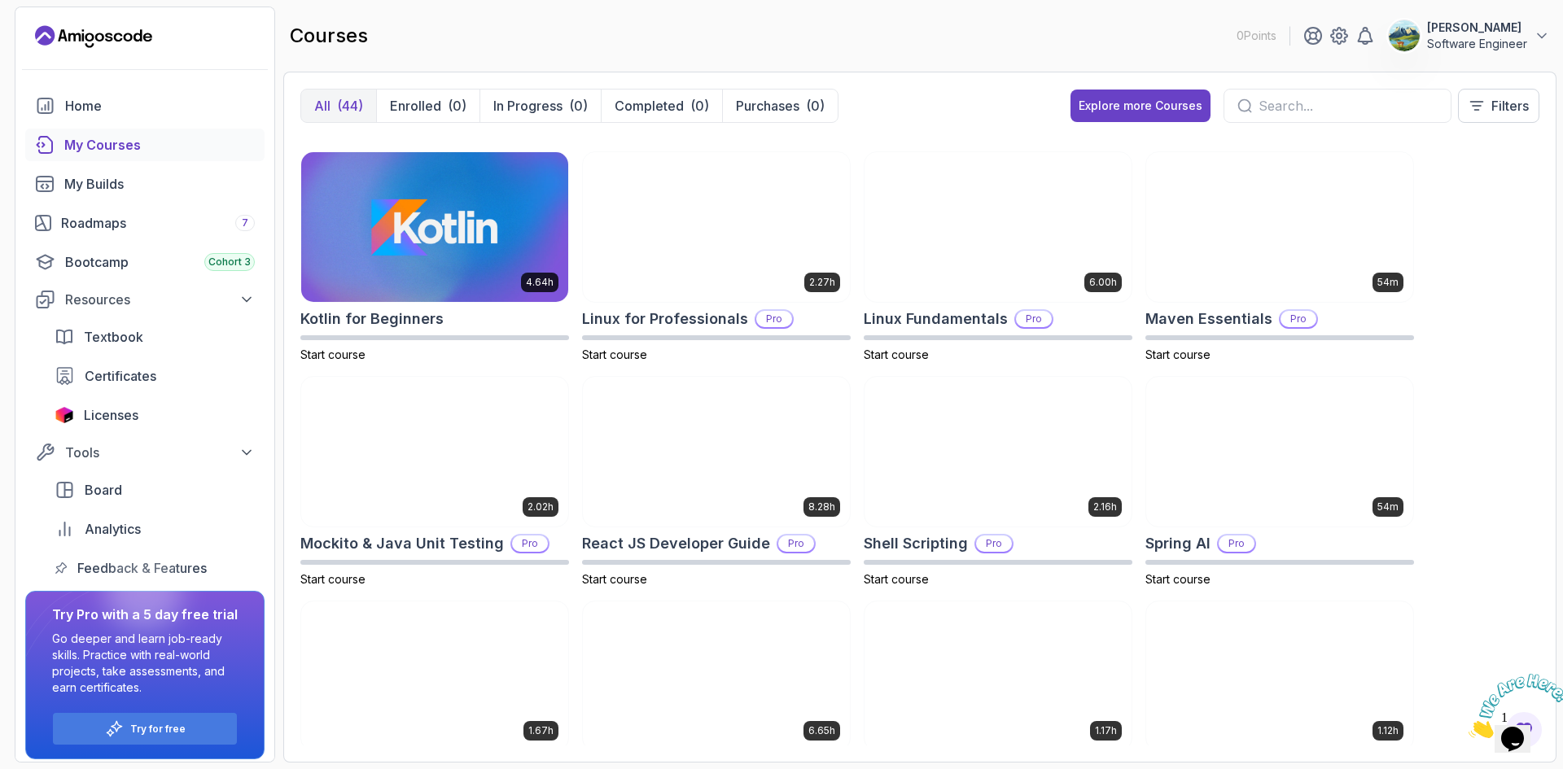
scroll to position [1376, 0]
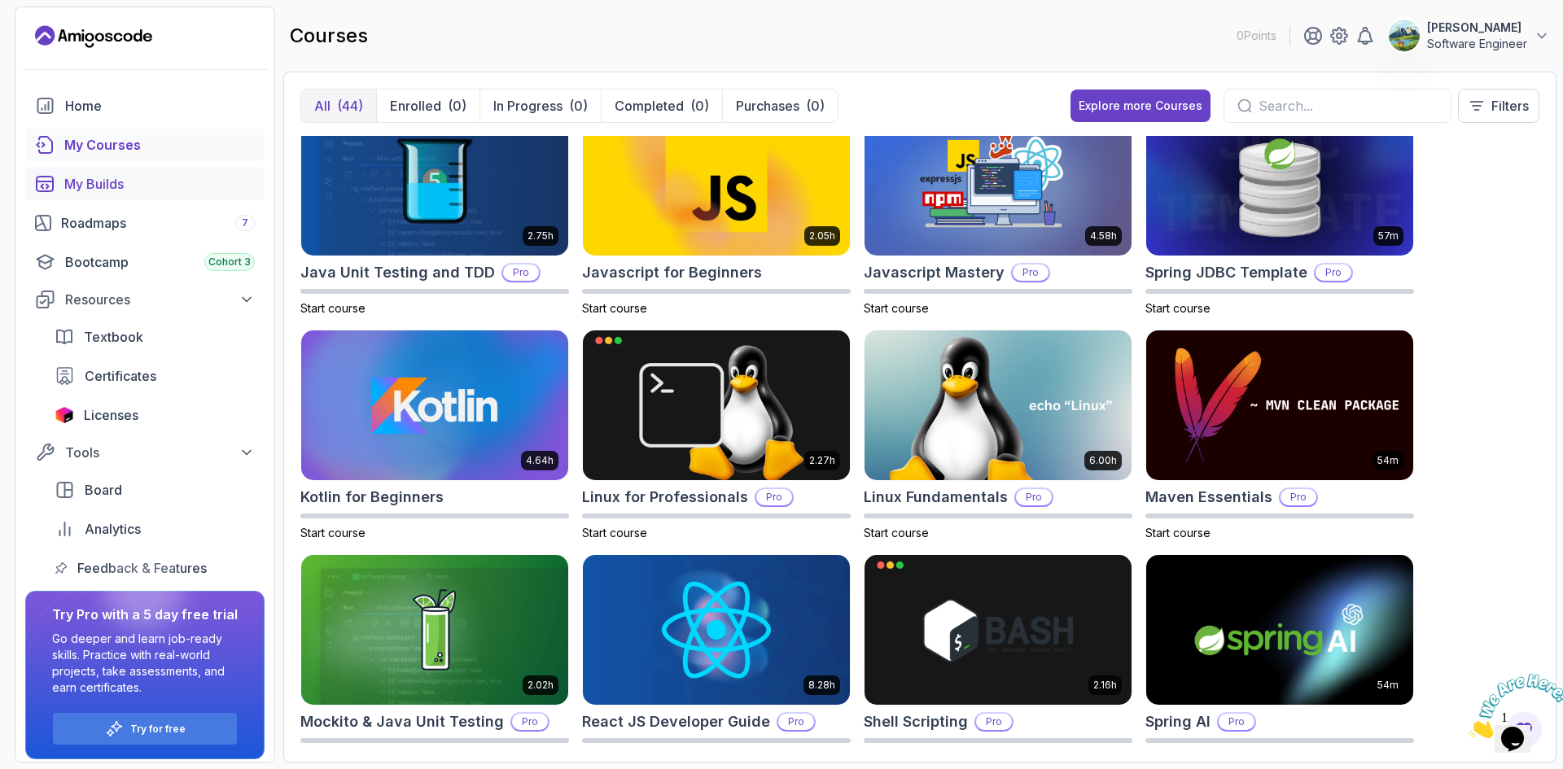
click at [94, 187] on div "My Builds" at bounding box center [159, 184] width 190 height 20
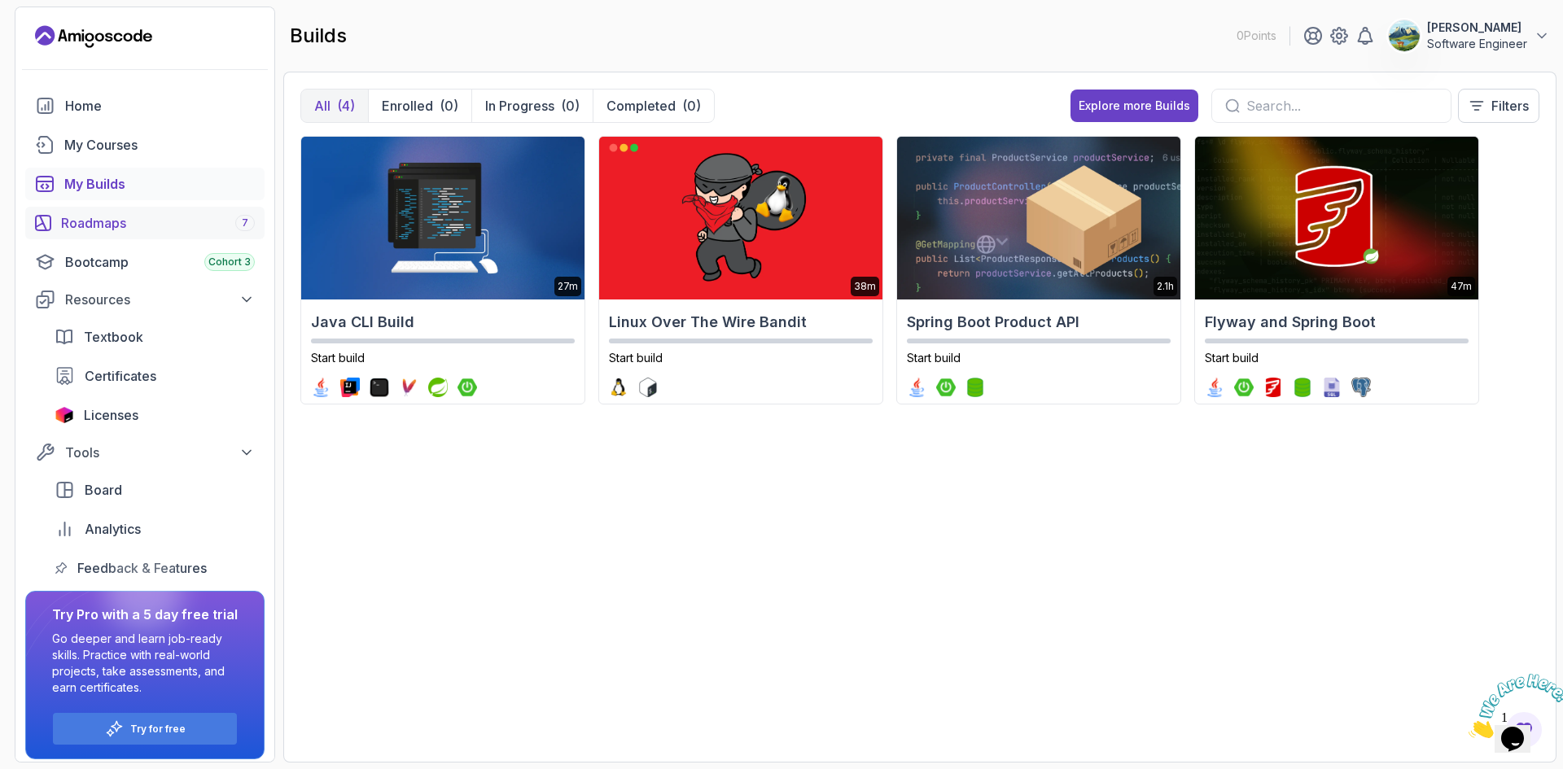
click at [107, 216] on div "Roadmaps 7" at bounding box center [158, 223] width 194 height 20
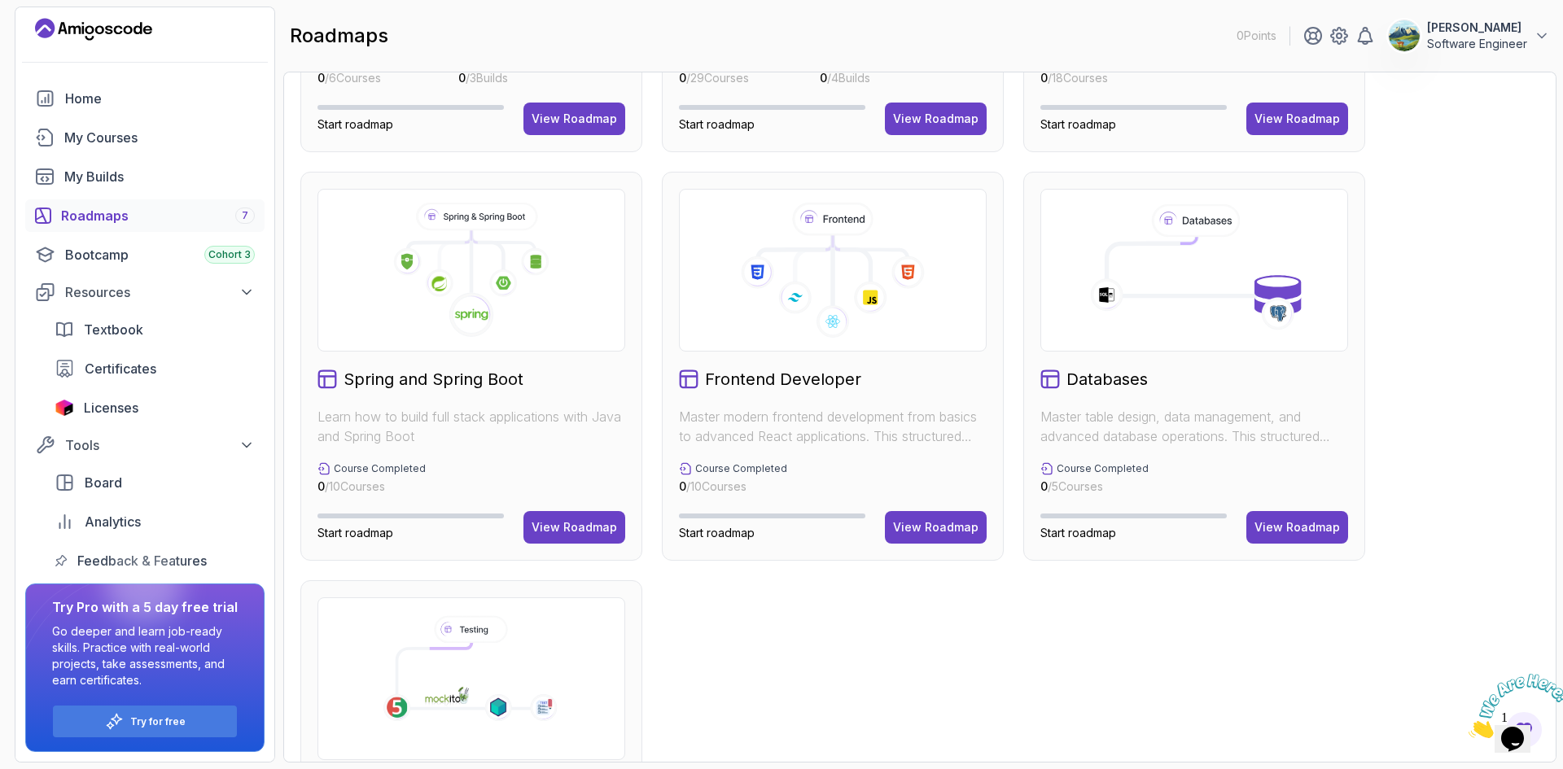
scroll to position [549, 0]
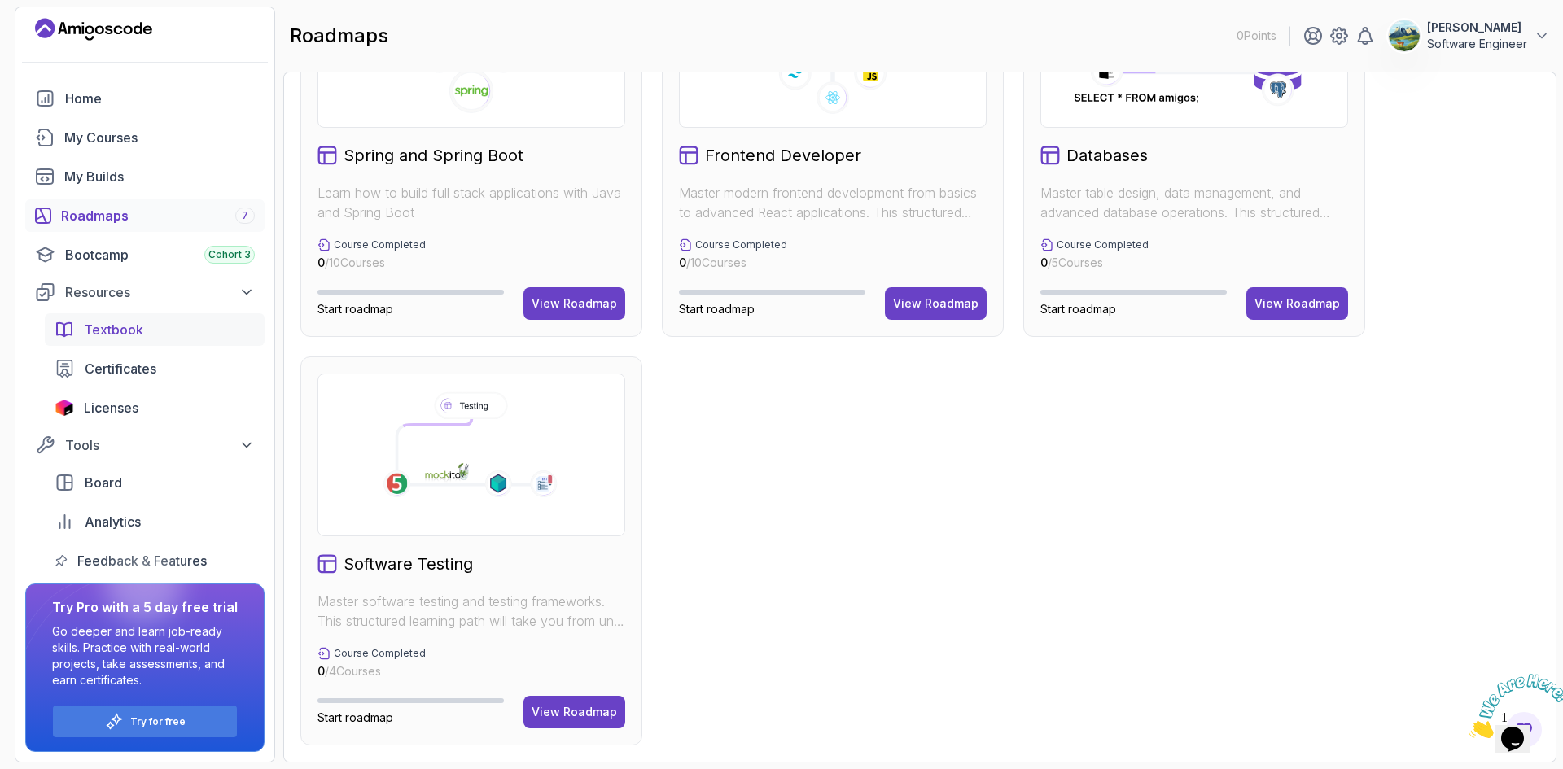
click at [130, 249] on div "Bootcamp Cohort 3" at bounding box center [160, 255] width 190 height 20
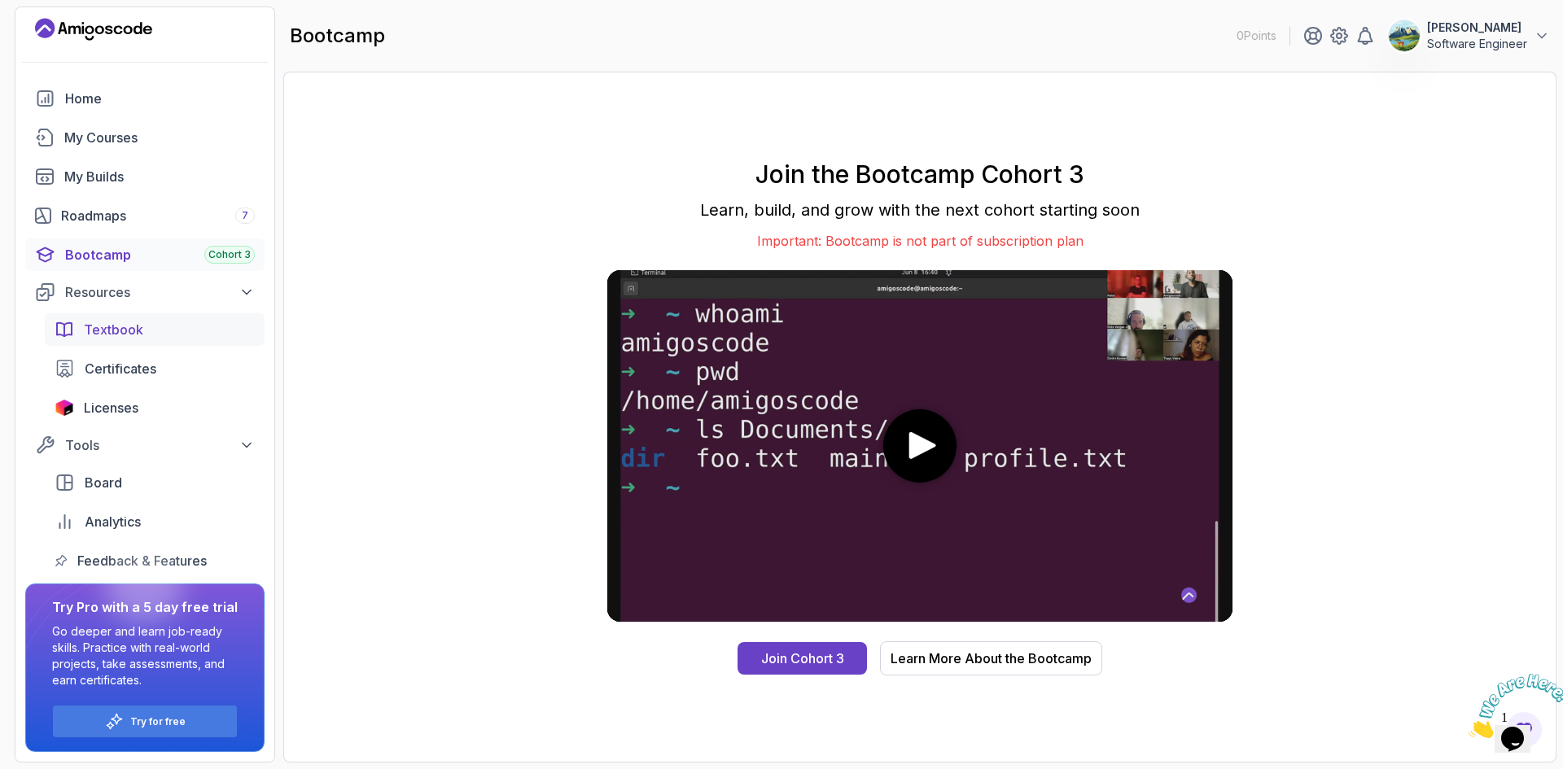
click at [148, 330] on div "Textbook" at bounding box center [169, 330] width 171 height 20
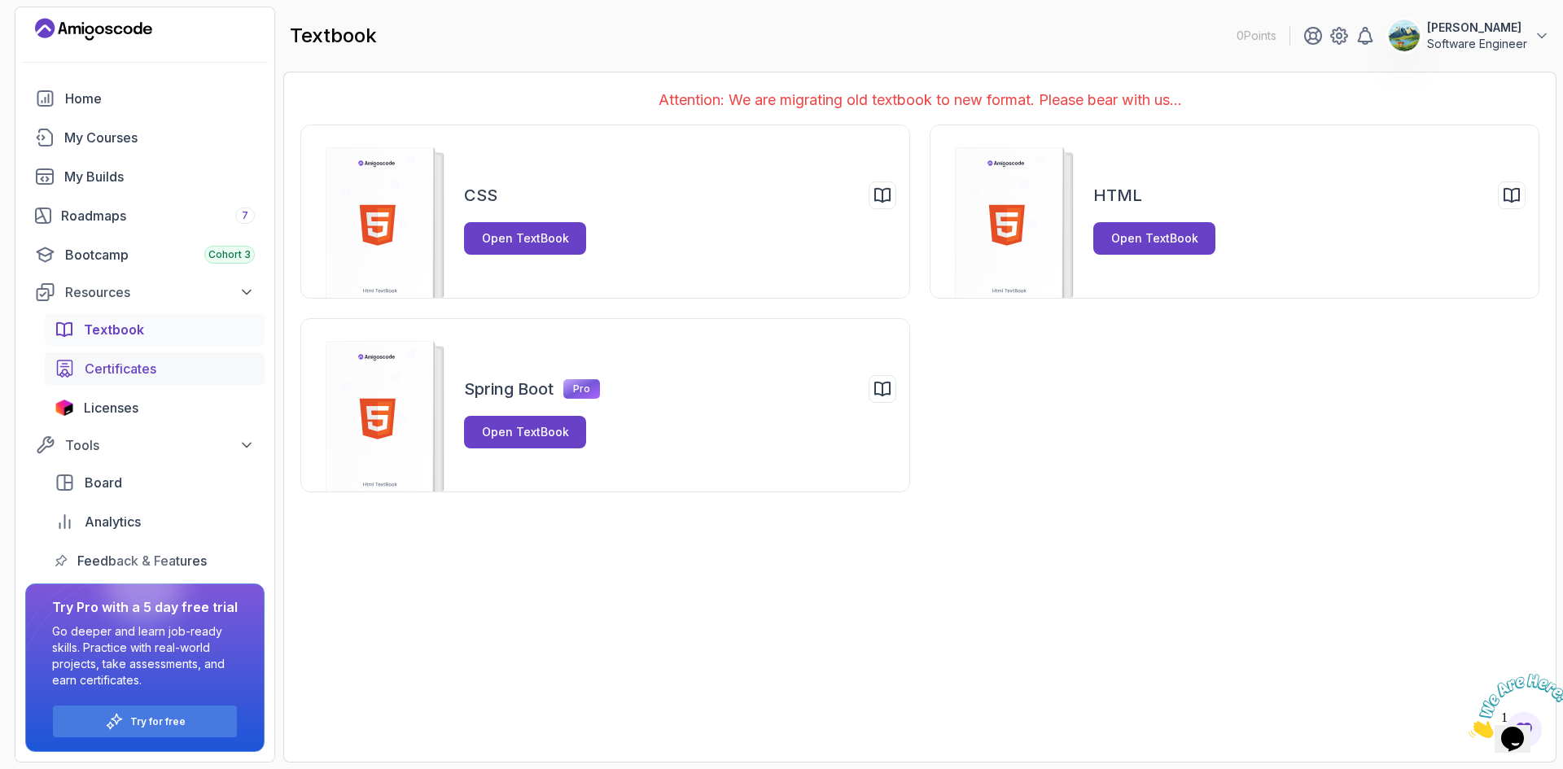
click at [117, 369] on span "Certificates" at bounding box center [121, 369] width 72 height 20
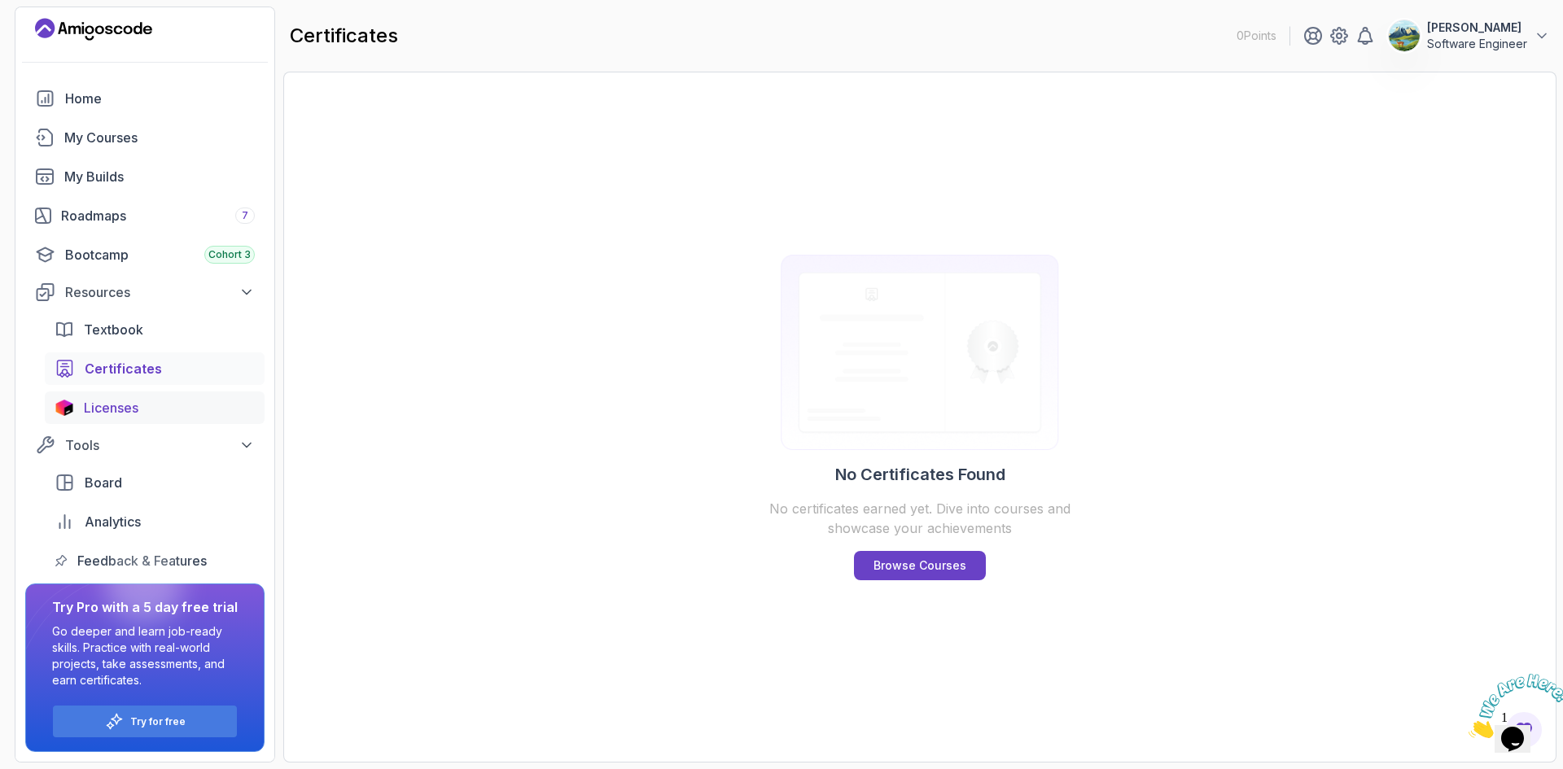
click at [96, 407] on span "Licenses" at bounding box center [111, 408] width 55 height 20
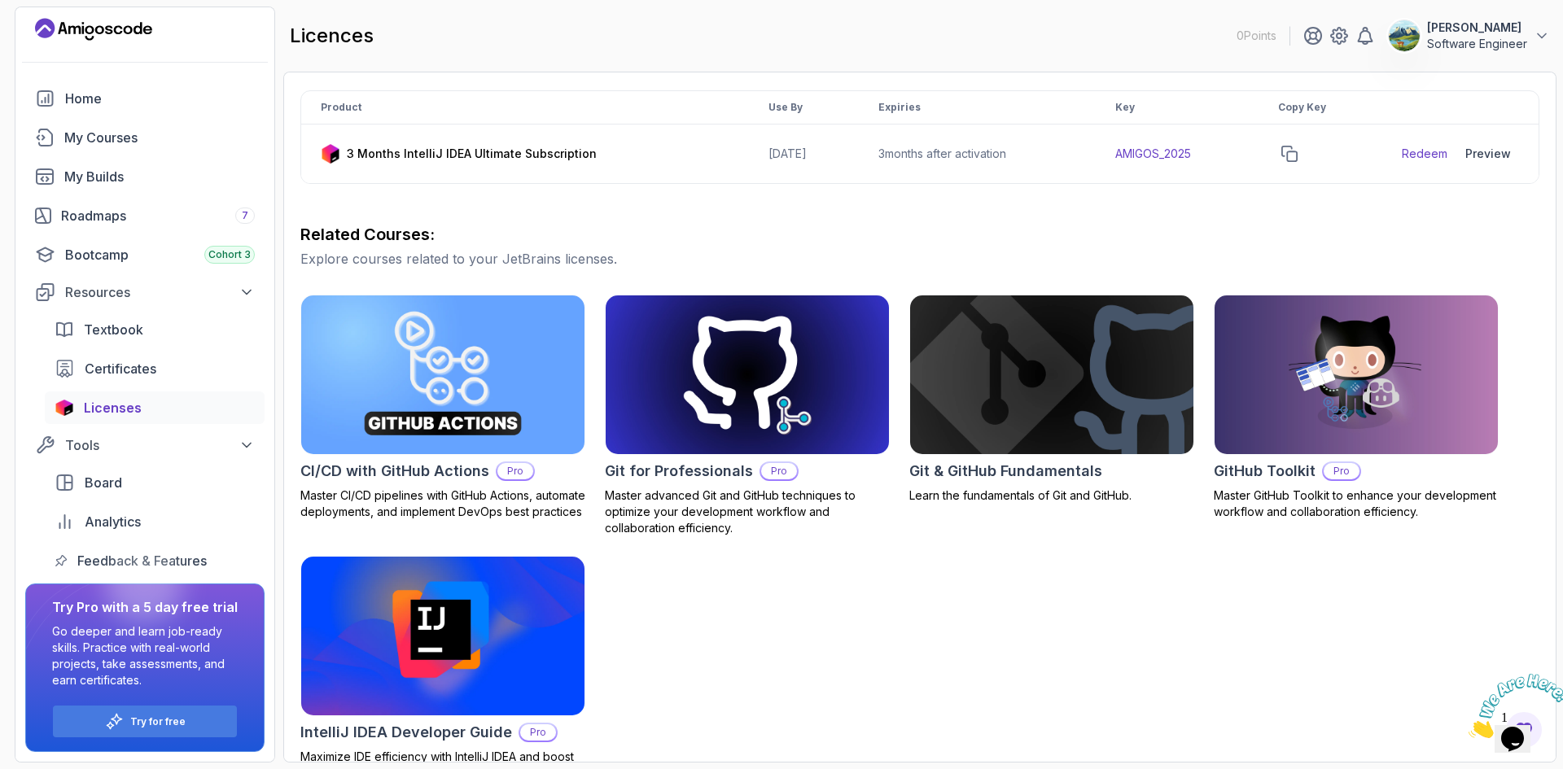
scroll to position [326, 0]
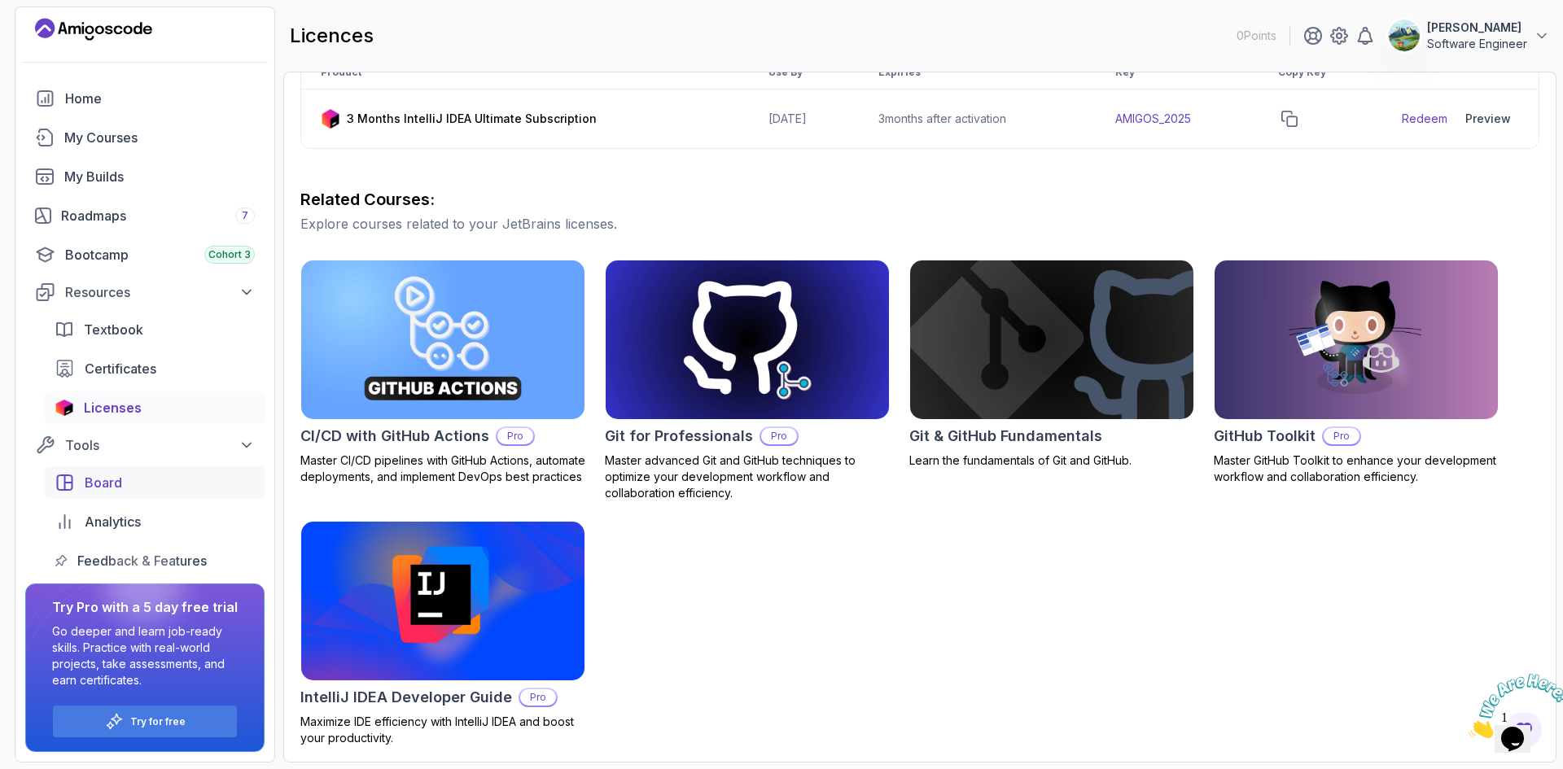
click at [111, 477] on span "Board" at bounding box center [103, 483] width 37 height 20
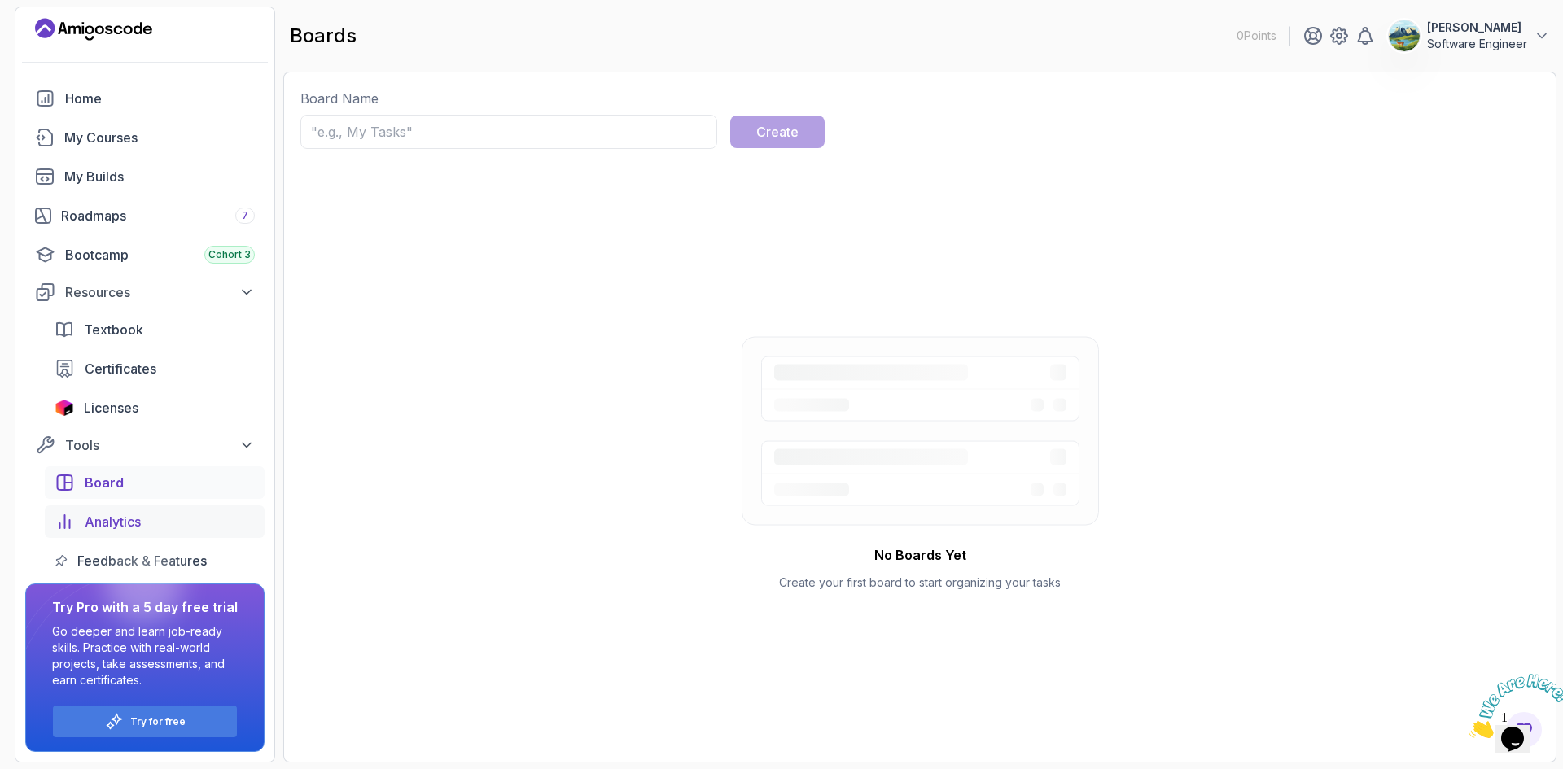
click at [118, 521] on span "Analytics" at bounding box center [113, 522] width 56 height 20
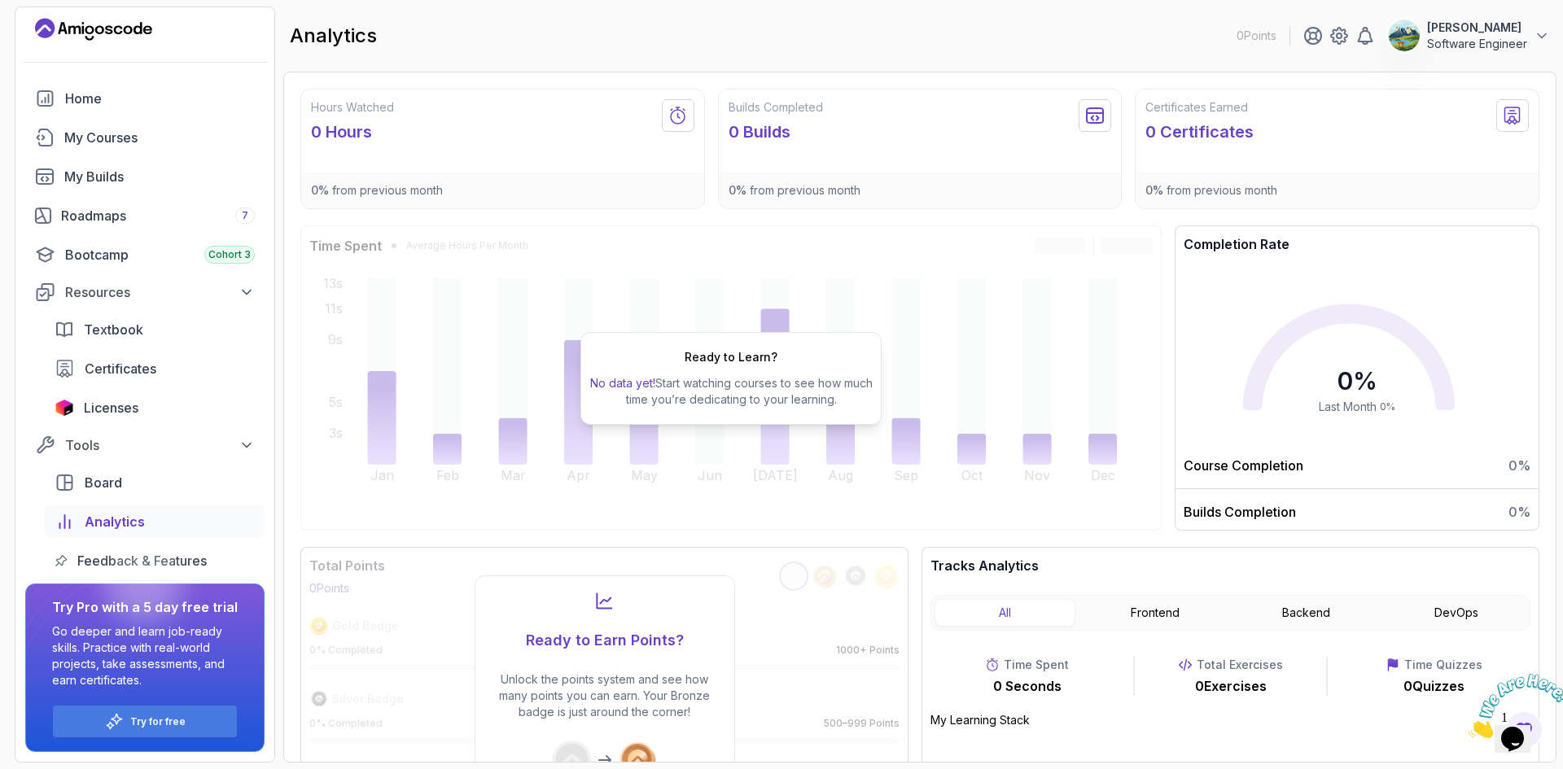
scroll to position [63, 0]
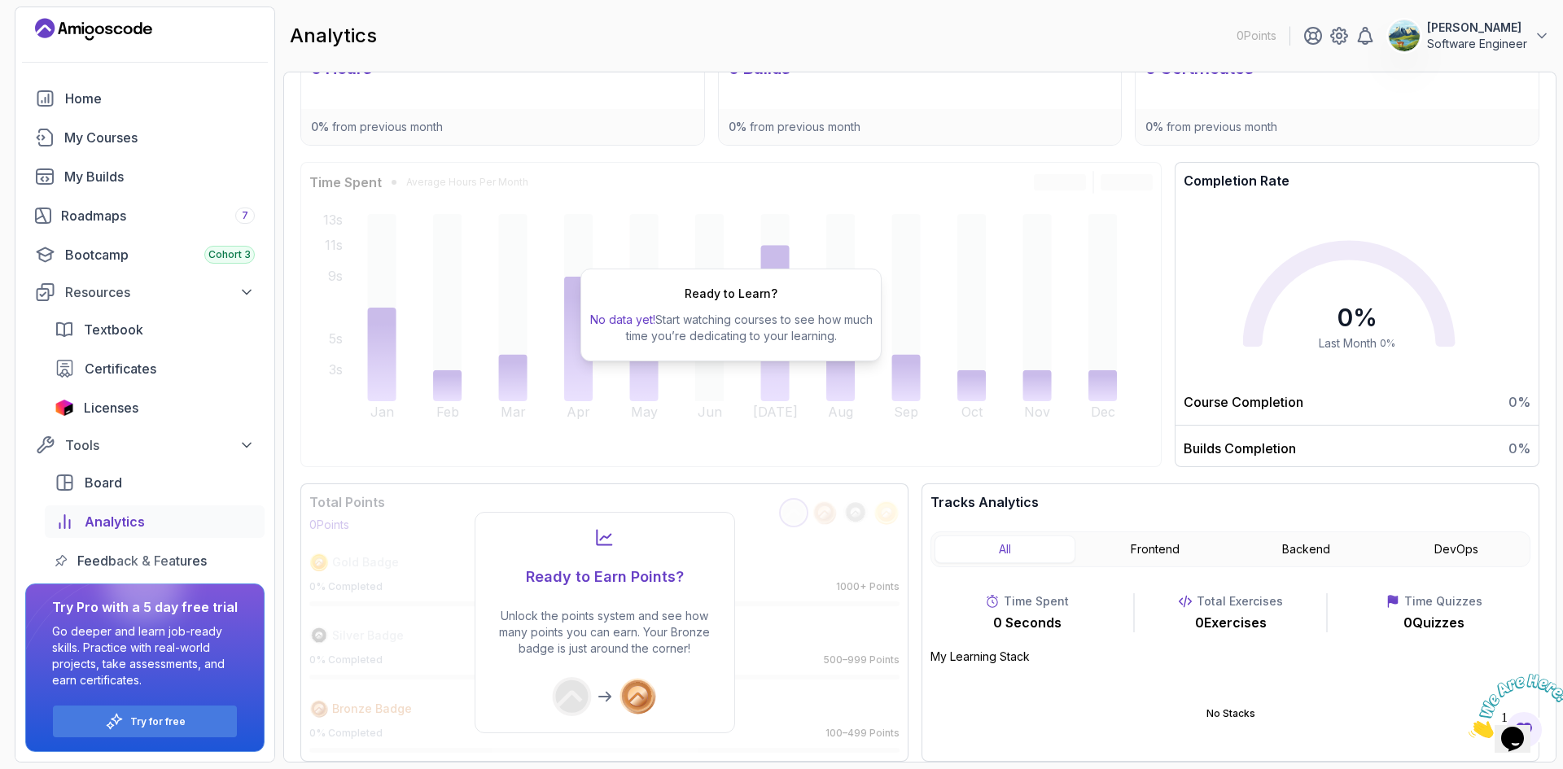
click at [126, 558] on div at bounding box center [144, 584] width 78 height 78
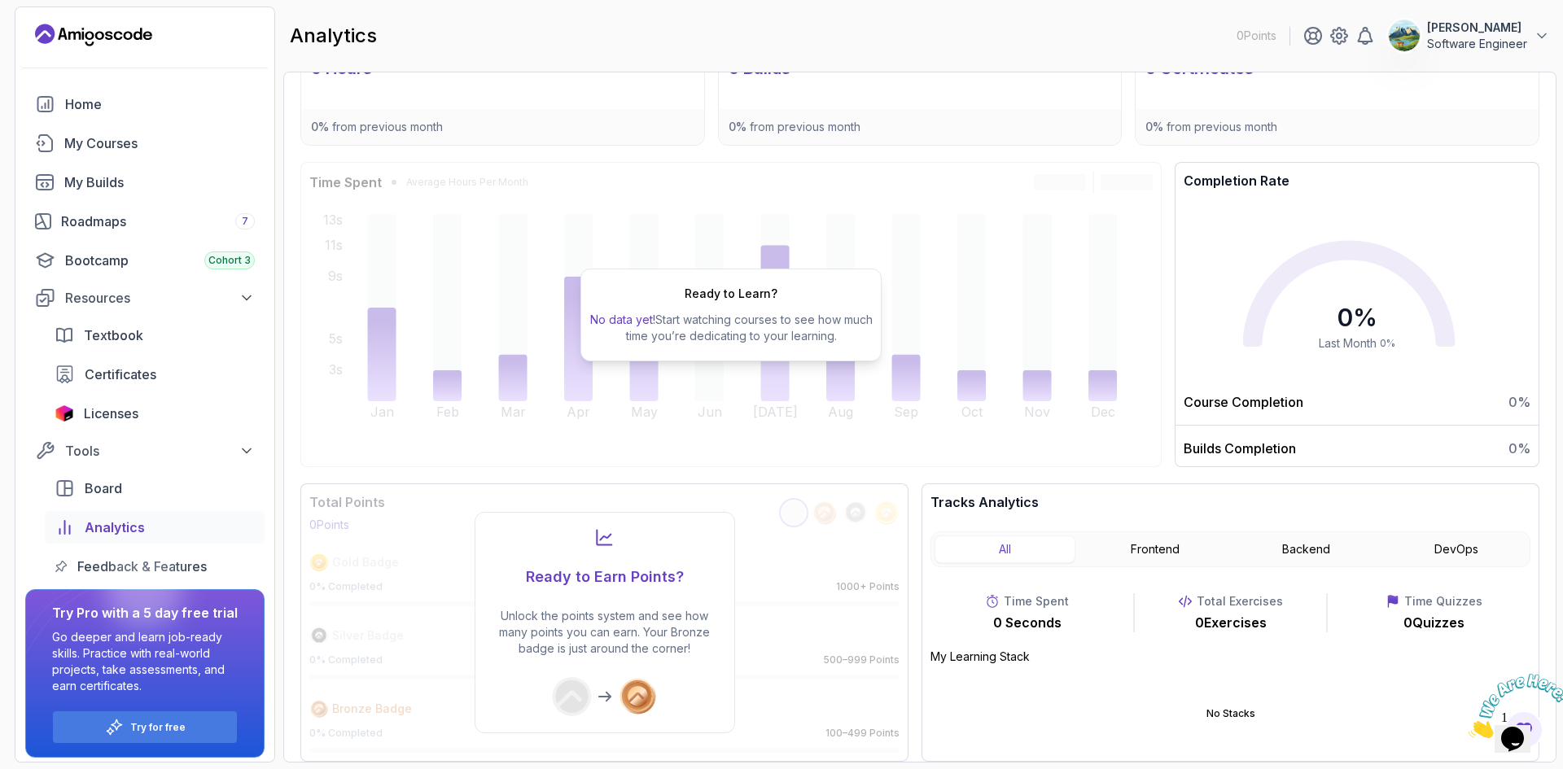
scroll to position [0, 0]
click at [146, 566] on div at bounding box center [144, 592] width 78 height 78
click at [109, 145] on div "My Courses" at bounding box center [159, 145] width 190 height 20
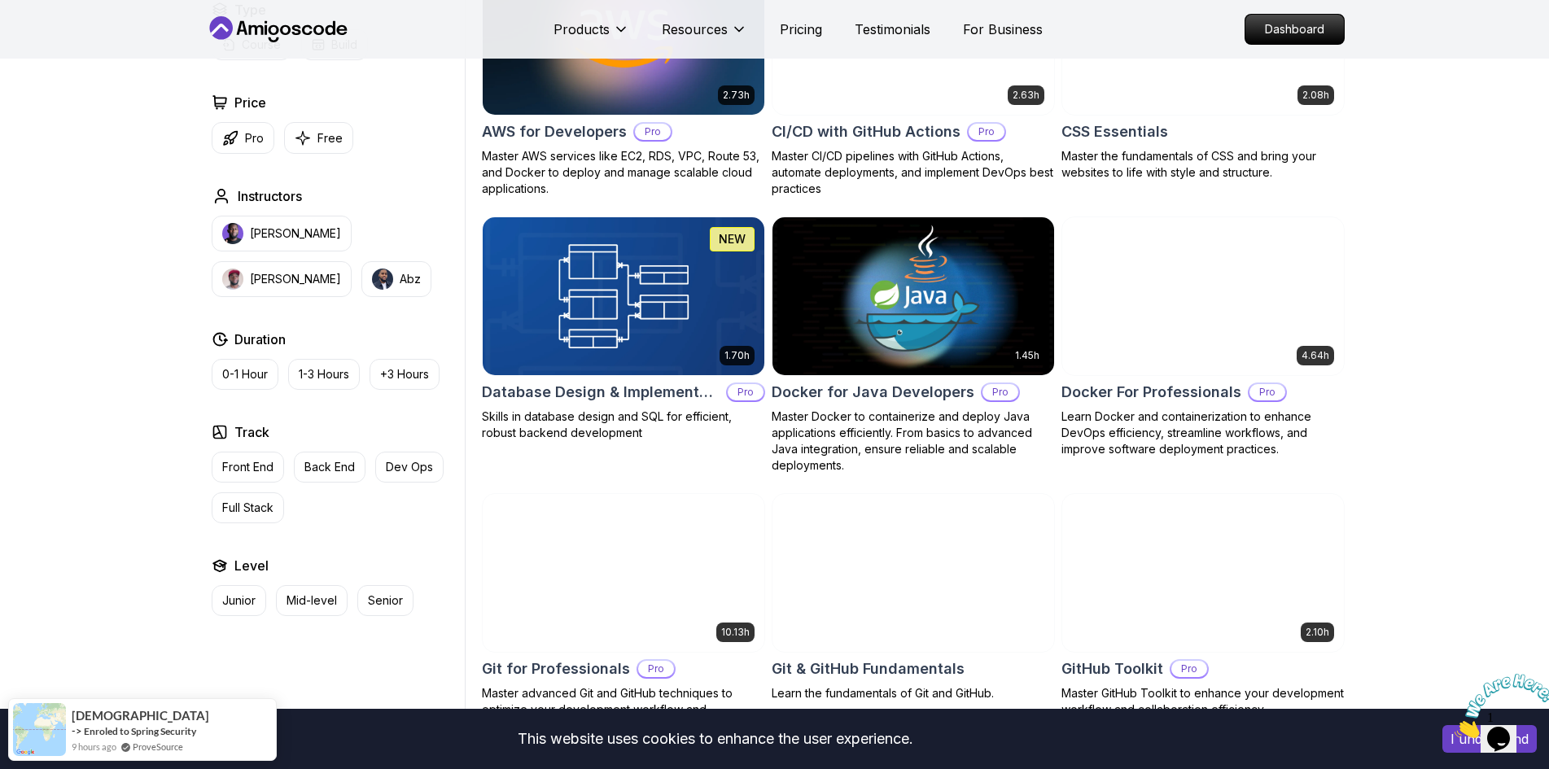
scroll to position [1302, 0]
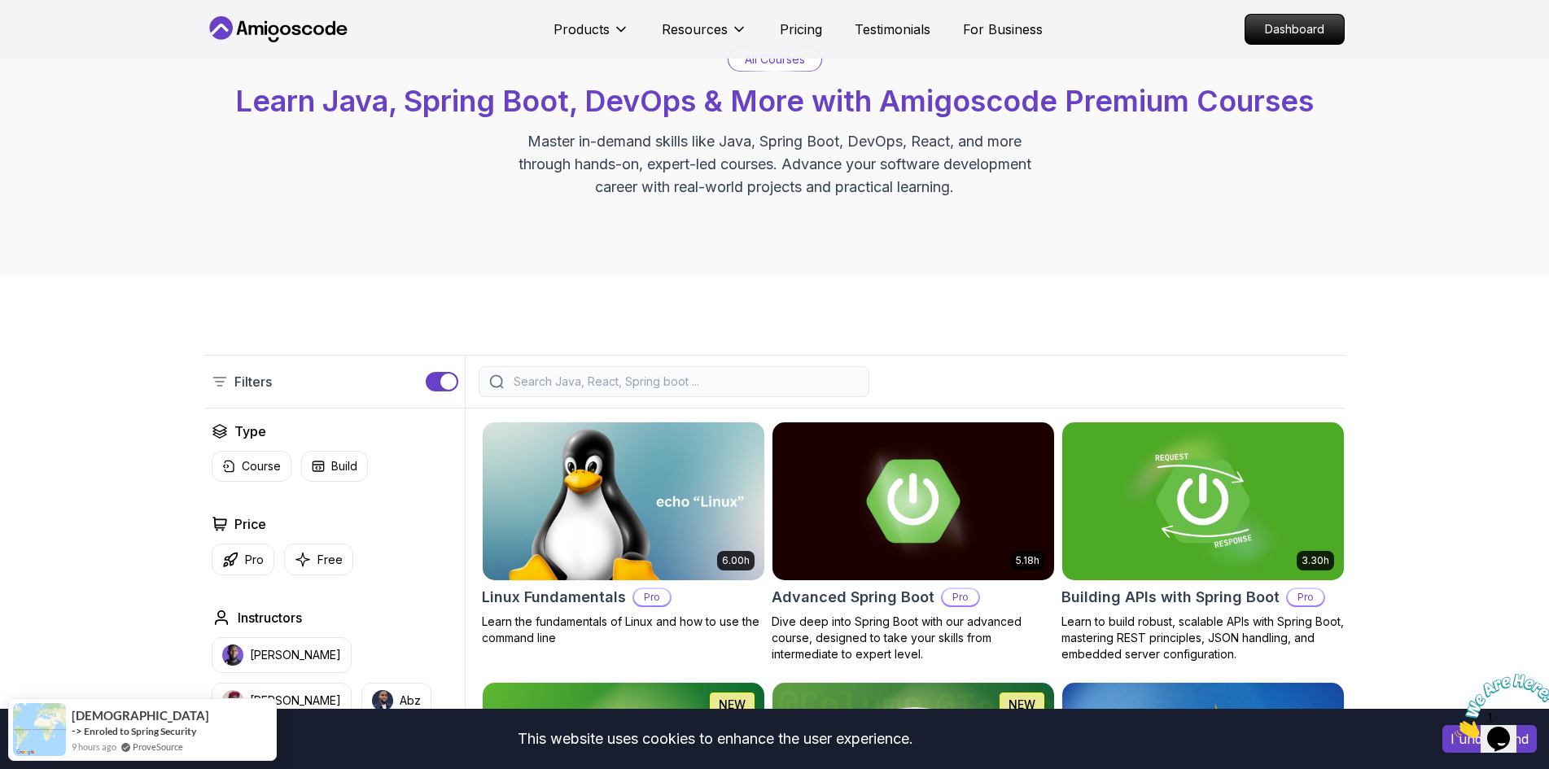
scroll to position [0, 0]
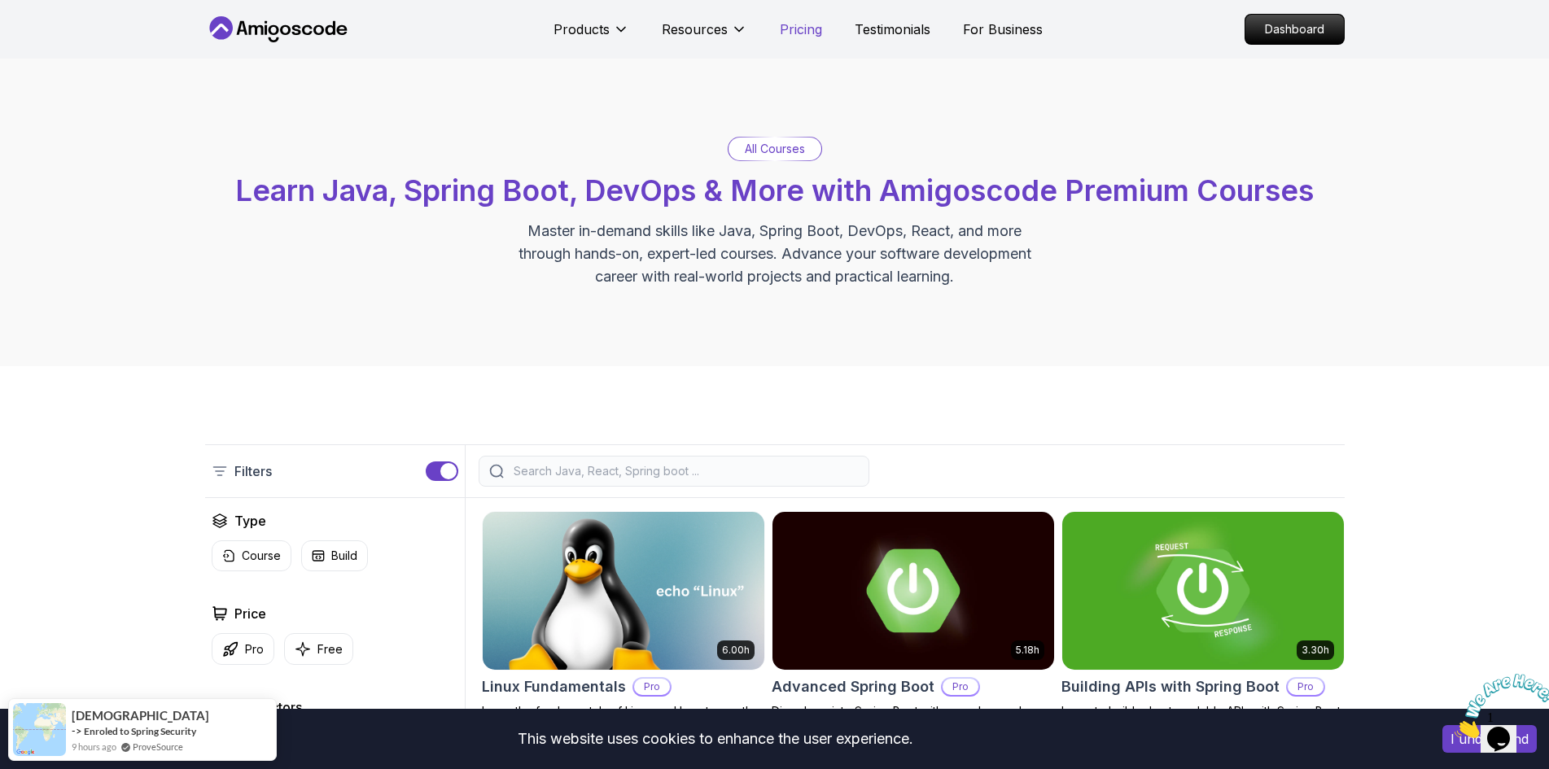
click at [800, 33] on p "Pricing" at bounding box center [801, 30] width 42 height 20
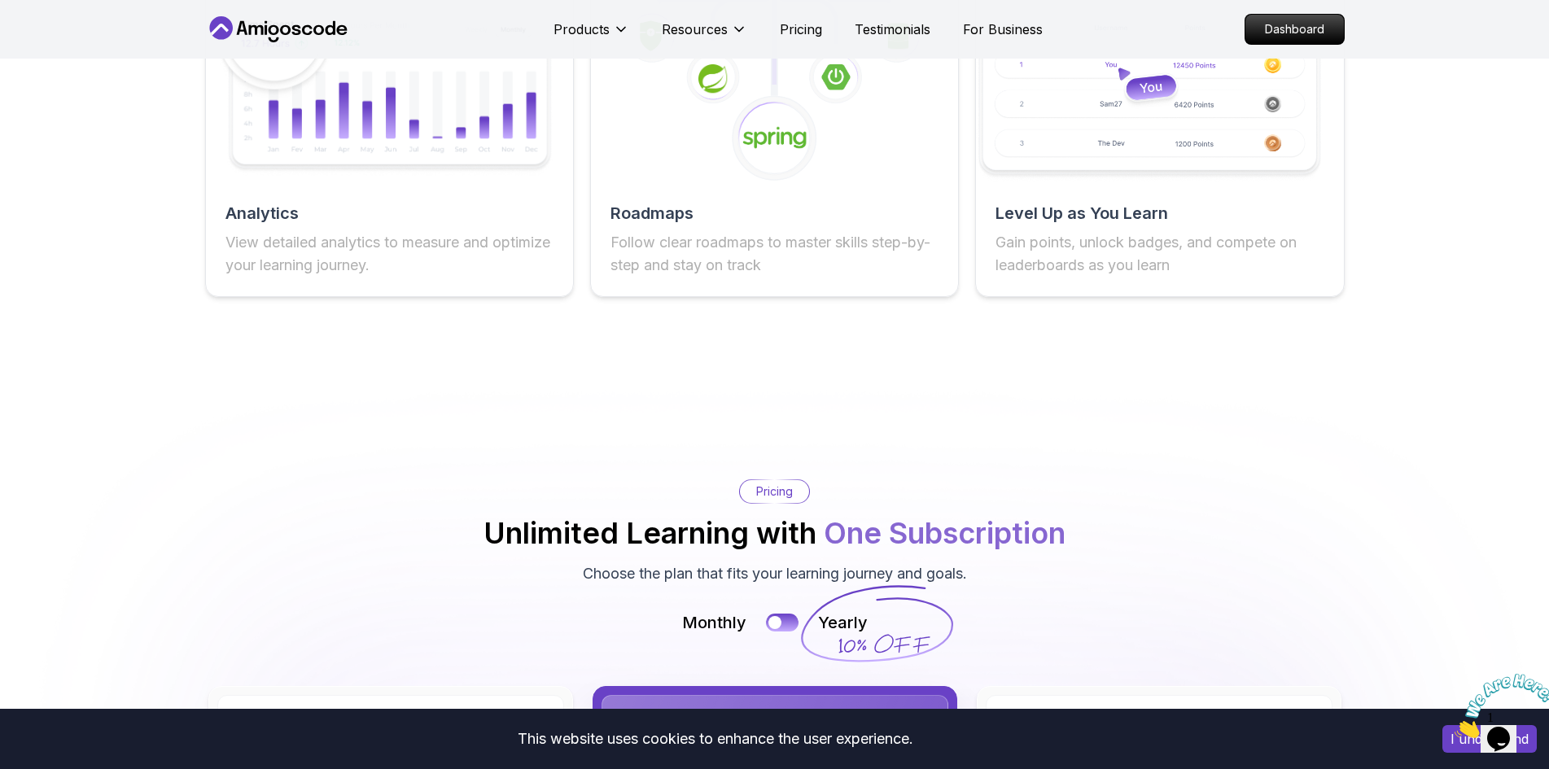
scroll to position [3433, 0]
